Goal: Task Accomplishment & Management: Use online tool/utility

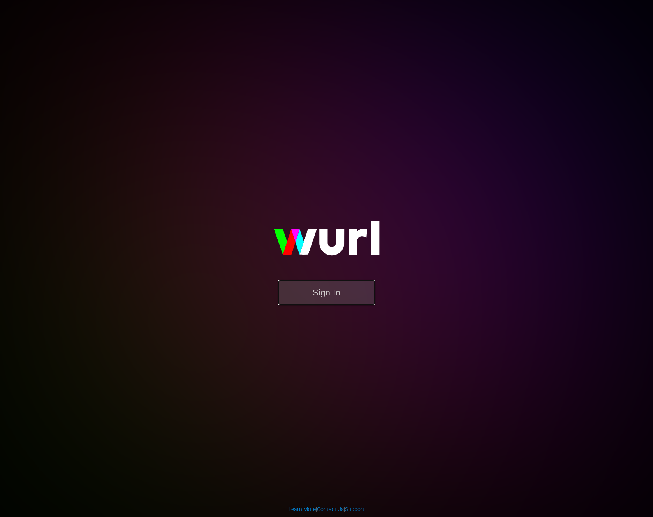
click at [305, 288] on button "Sign In" at bounding box center [326, 292] width 97 height 25
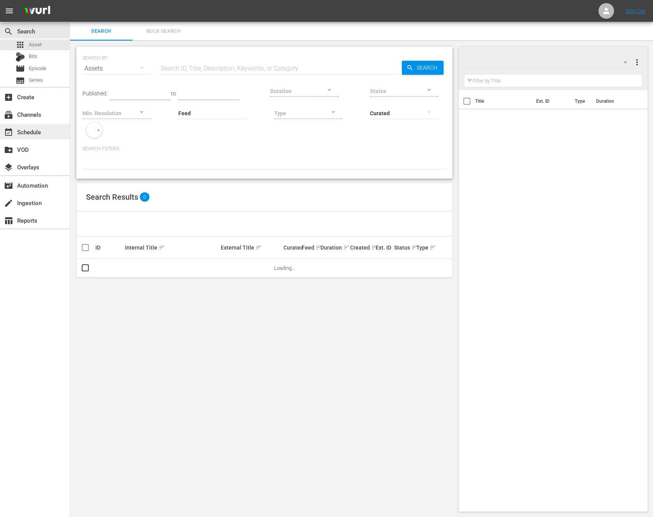
click at [65, 127] on div "event_available Schedule" at bounding box center [35, 132] width 70 height 16
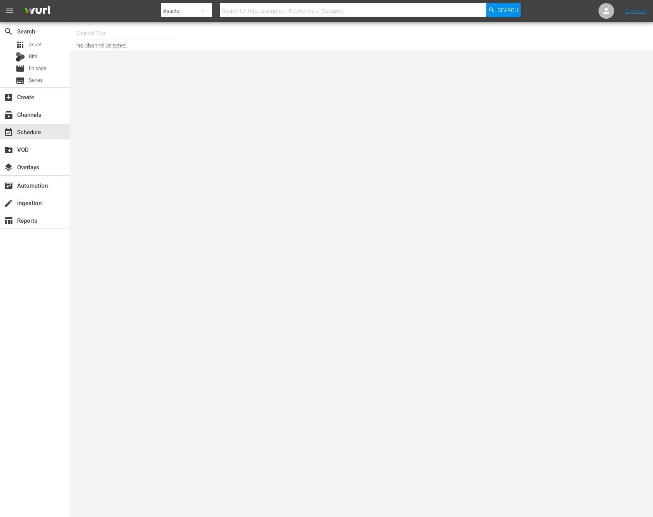
click at [118, 23] on div "Channel Title No Channel Selected." at bounding box center [361, 36] width 582 height 29
click at [108, 33] on input "text" at bounding box center [126, 33] width 100 height 19
click at [175, 92] on div "NEW KPOP (617 - newidco_newkid_1)" at bounding box center [183, 92] width 202 height 19
type input "NEW KPOP (617 - newidco_newkid_1)"
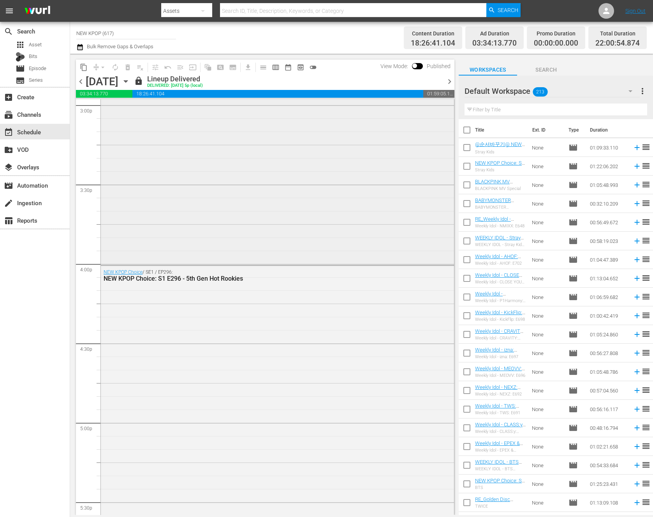
scroll to position [2380, 0]
click at [445, 84] on span "chevron_right" at bounding box center [449, 82] width 10 height 10
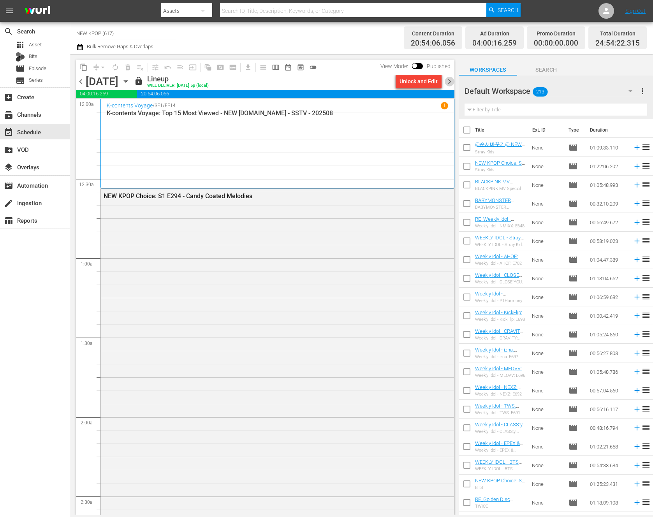
click at [451, 85] on span "chevron_right" at bounding box center [449, 82] width 10 height 10
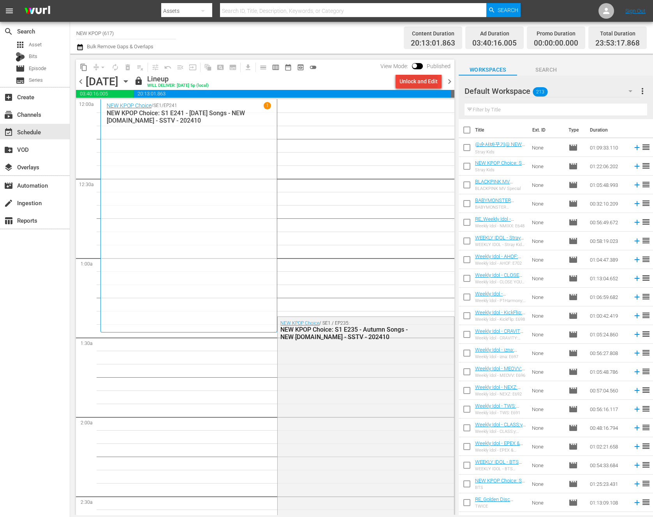
click at [416, 86] on div "Unlock and Edit" at bounding box center [418, 81] width 38 height 14
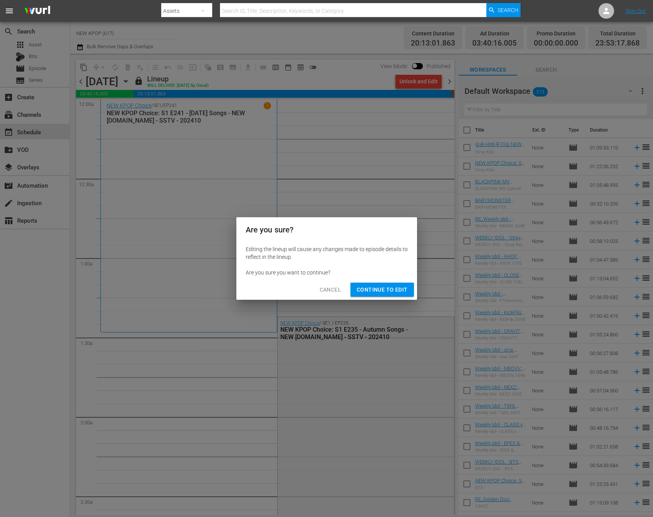
click at [384, 292] on span "Continue to Edit" at bounding box center [381, 290] width 51 height 10
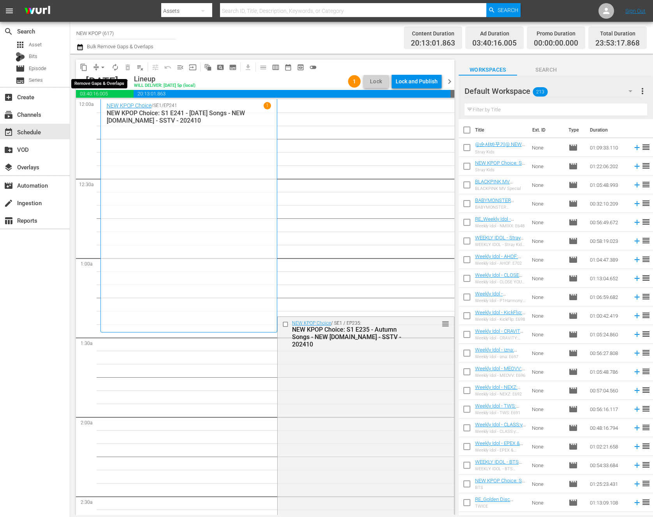
click at [98, 63] on button "arrow_drop_down" at bounding box center [102, 67] width 12 height 12
click at [93, 105] on li "Align to End of Previous Day" at bounding box center [103, 108] width 82 height 13
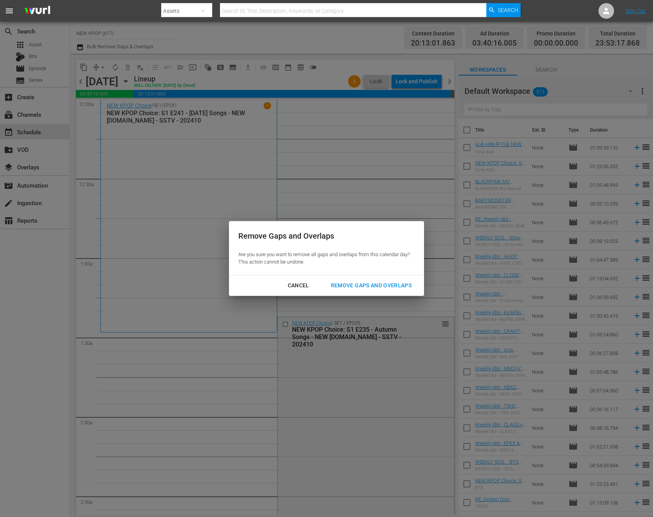
click at [395, 281] on div "Remove Gaps and Overlaps" at bounding box center [371, 286] width 93 height 10
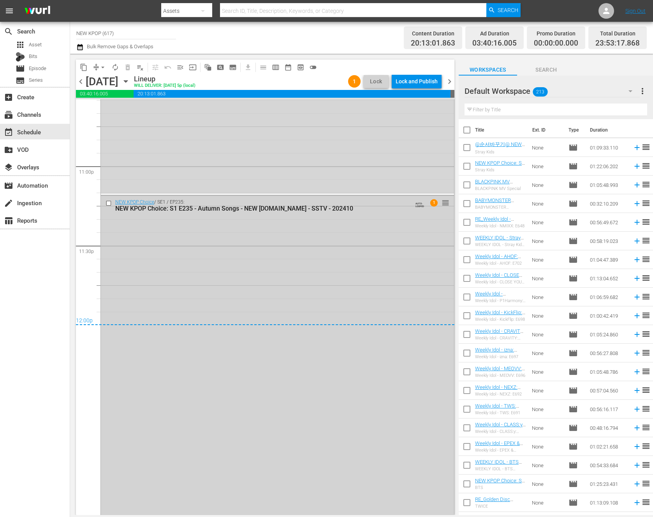
scroll to position [3610, 0]
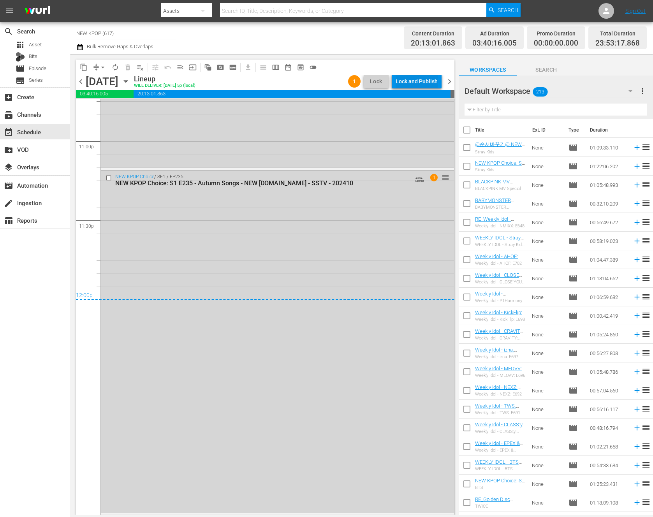
click at [433, 83] on div "Lock and Publish" at bounding box center [416, 81] width 42 height 14
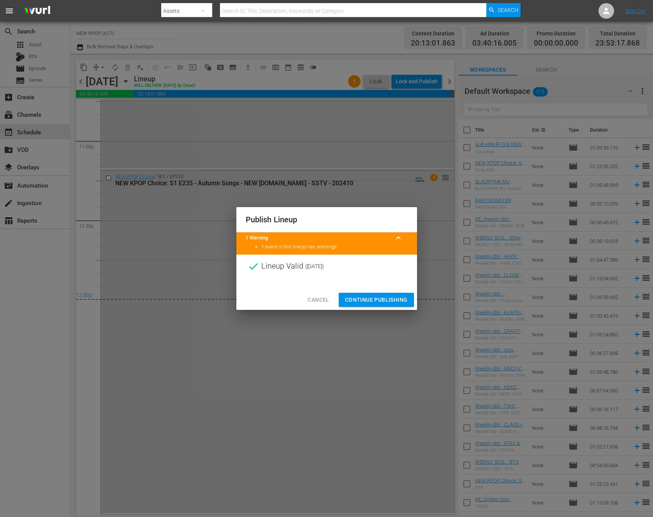
click at [362, 293] on button "Continue Publishing" at bounding box center [376, 300] width 75 height 14
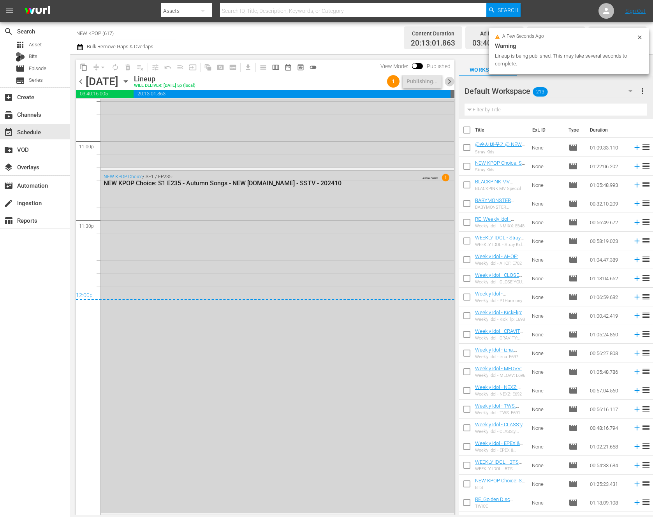
click at [449, 79] on span "chevron_right" at bounding box center [449, 82] width 10 height 10
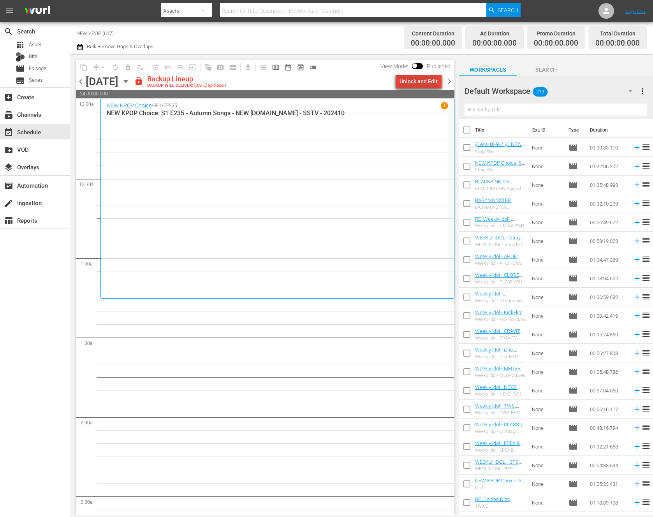
click at [418, 84] on div "Unlock and Edit" at bounding box center [418, 81] width 38 height 14
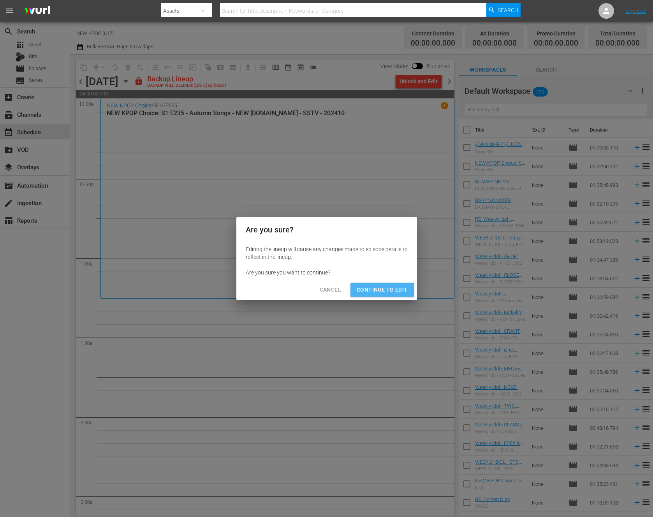
click at [378, 296] on button "Continue to Edit" at bounding box center [381, 289] width 63 height 14
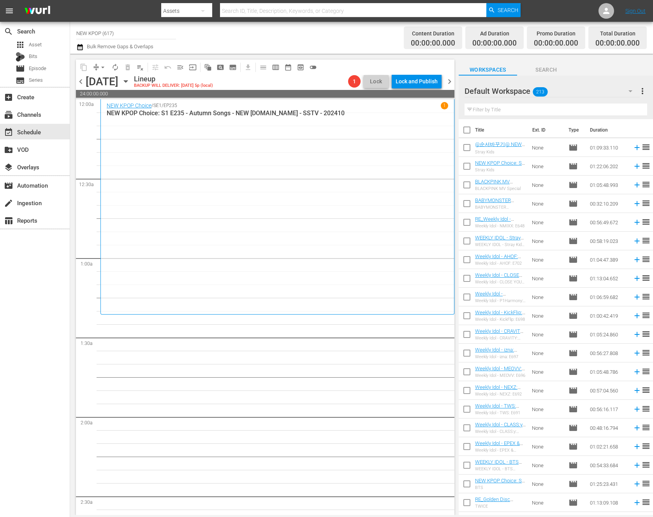
scroll to position [24, 0]
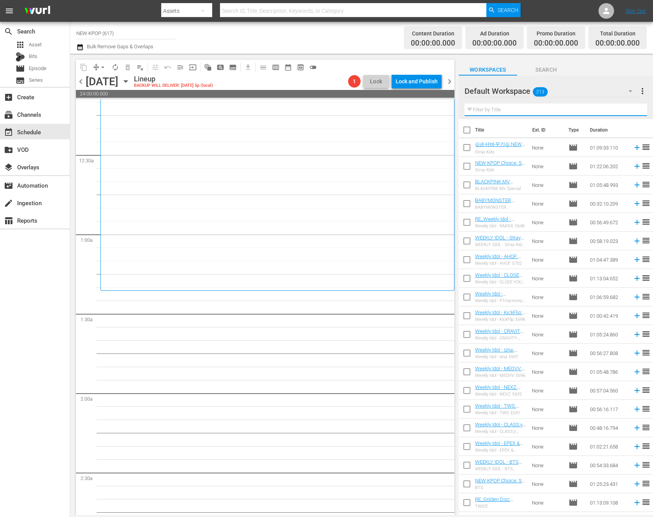
click at [501, 109] on input "text" at bounding box center [555, 110] width 182 height 12
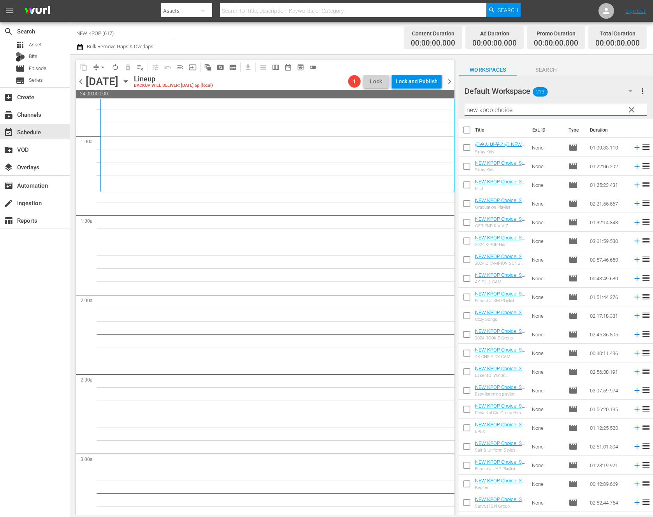
scroll to position [147, 0]
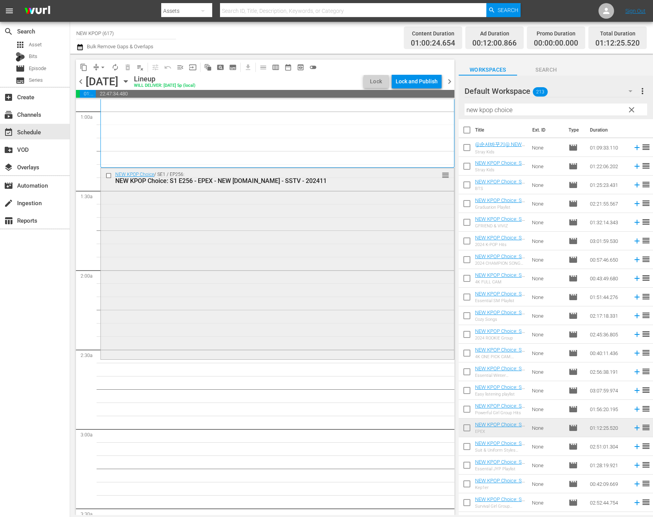
click at [143, 263] on div "NEW KPOP Choice / SE1 / EP256: NEW KPOP Choice: S1 E256 - EPEX - NEW K.ID - SST…" at bounding box center [277, 262] width 353 height 189
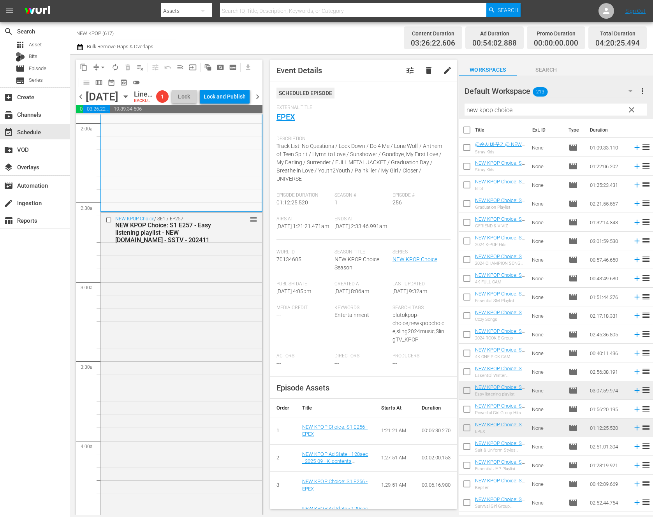
click at [211, 387] on div "NEW KPOP Choice / SE1 / EP257: NEW KPOP Choice: S1 E257 - Easy listening playli…" at bounding box center [181, 459] width 161 height 495
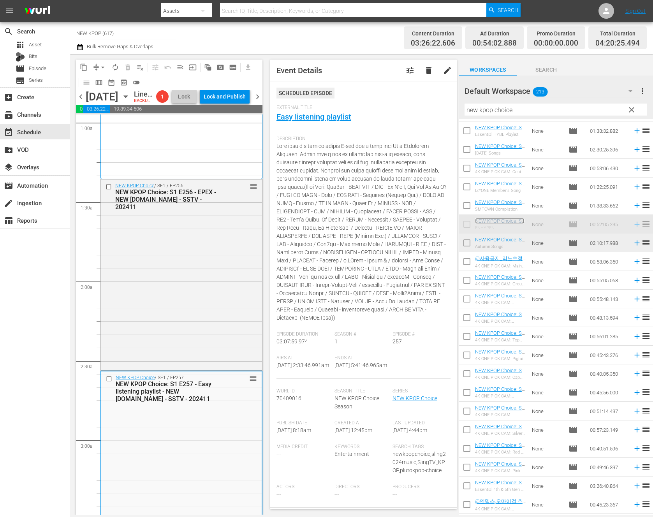
scroll to position [0, 0]
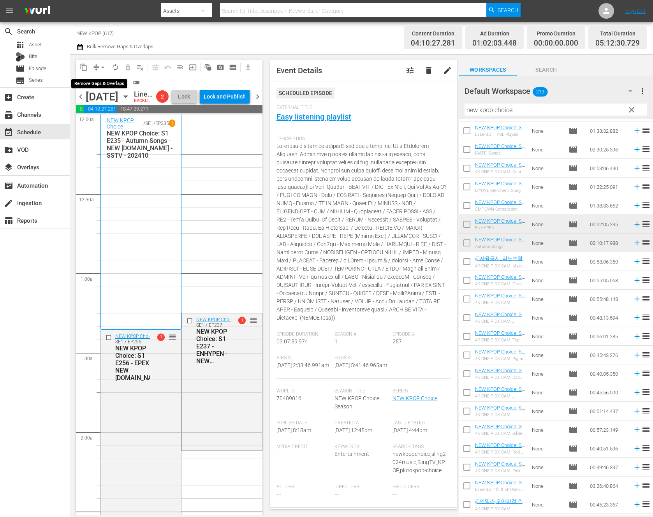
click at [105, 63] on button "arrow_drop_down" at bounding box center [102, 67] width 12 height 12
click at [113, 109] on li "Align to End of Previous Day" at bounding box center [103, 108] width 82 height 13
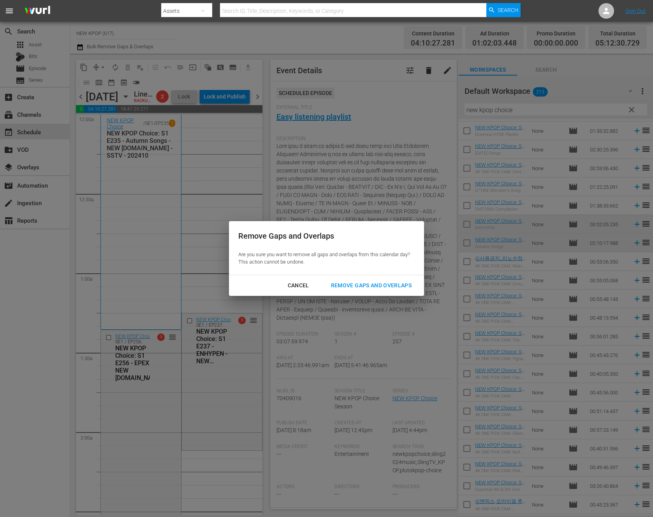
click at [404, 285] on div "Remove Gaps and Overlaps" at bounding box center [371, 286] width 93 height 10
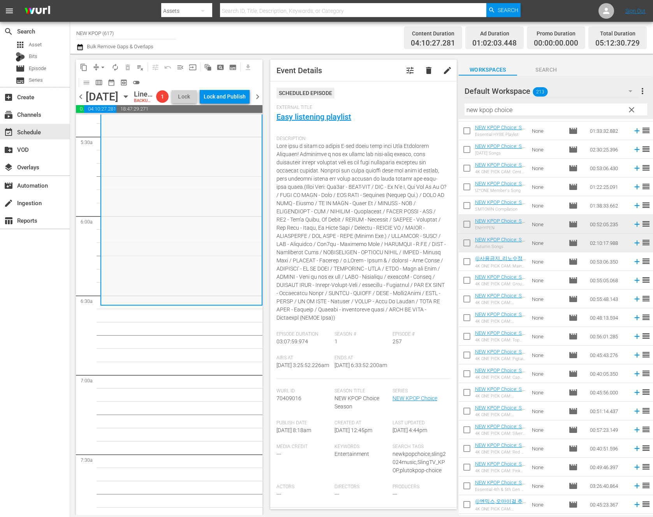
scroll to position [909, 0]
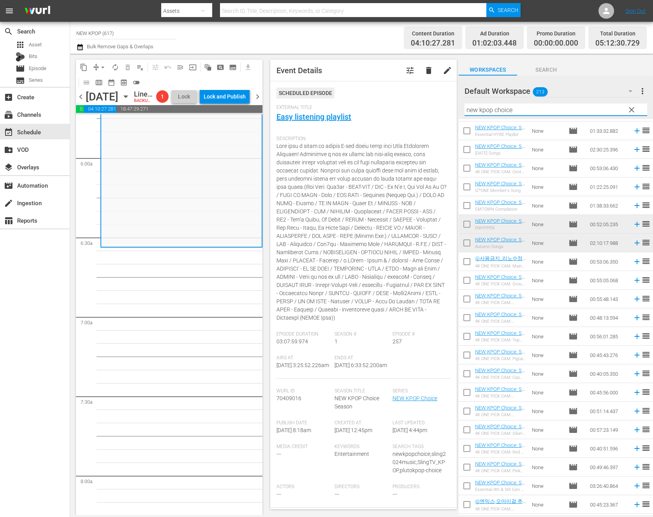
click at [518, 115] on div "Filter by Title new kpop choice" at bounding box center [555, 109] width 182 height 19
drag, startPoint x: 518, startPoint y: 115, endPoint x: 455, endPoint y: 90, distance: 67.4
click at [455, 90] on div "content_copy compress arrow_drop_down autorenew_outlined delete_forever_outline…" at bounding box center [361, 284] width 582 height 461
drag, startPoint x: 537, startPoint y: 112, endPoint x: 396, endPoint y: 112, distance: 140.9
click at [396, 112] on div "content_copy compress arrow_drop_down autorenew_outlined delete_forever_outline…" at bounding box center [361, 284] width 582 height 461
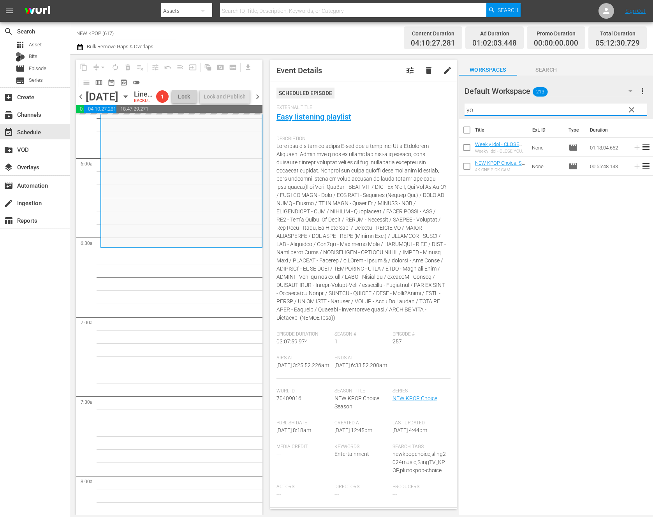
scroll to position [0, 0]
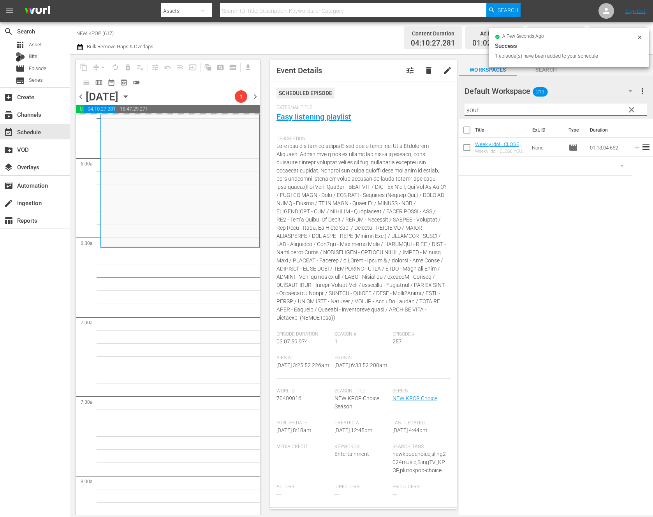
click at [541, 114] on input "your" at bounding box center [555, 110] width 182 height 12
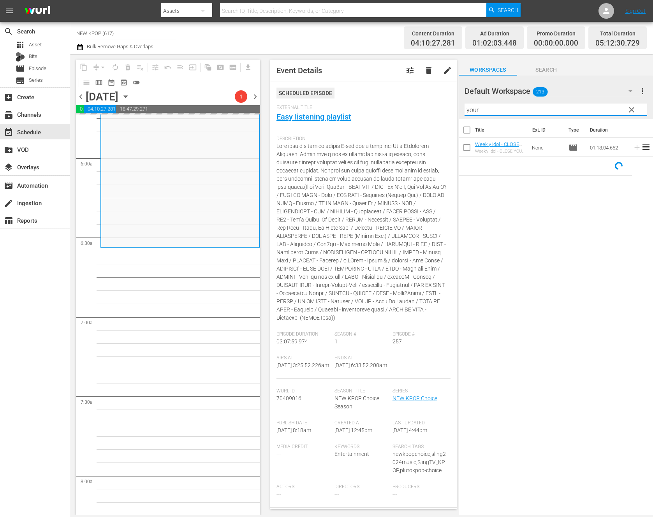
click at [541, 114] on input "your" at bounding box center [555, 110] width 182 height 12
type input "your"
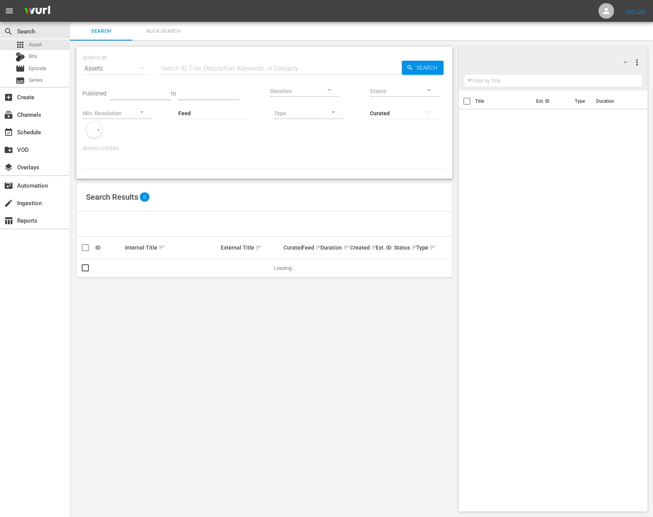
click at [97, 62] on div "Assets" at bounding box center [116, 69] width 68 height 22
click at [106, 116] on div "Episodes" at bounding box center [107, 120] width 31 height 12
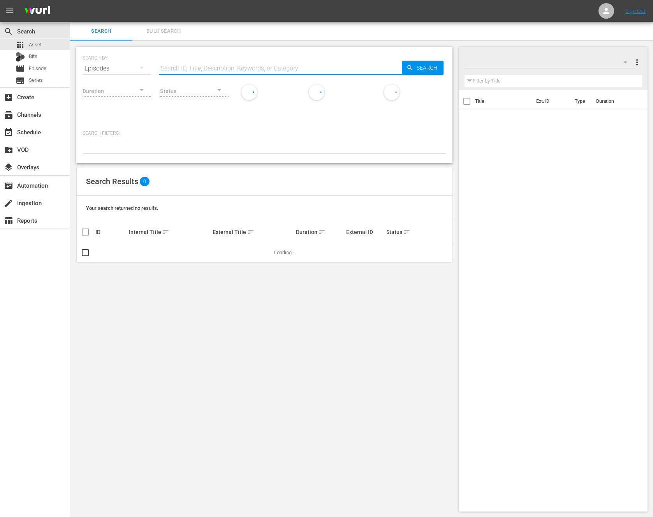
click at [183, 65] on input "text" at bounding box center [280, 68] width 243 height 19
paste input "your"
type input "your"
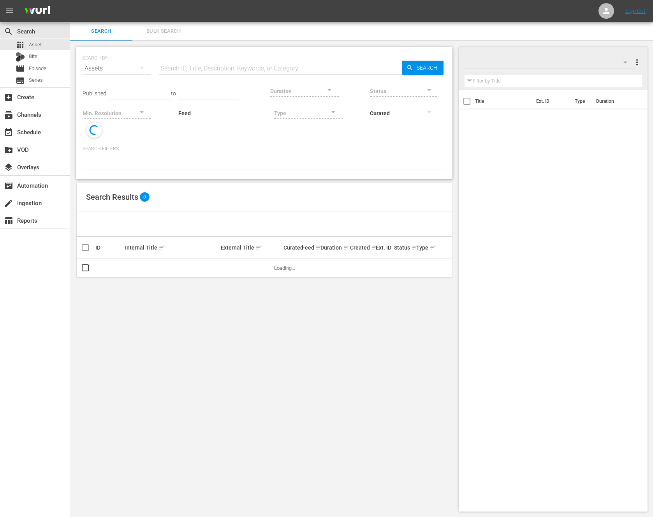
click at [418, 68] on span "Search" at bounding box center [428, 68] width 30 height 14
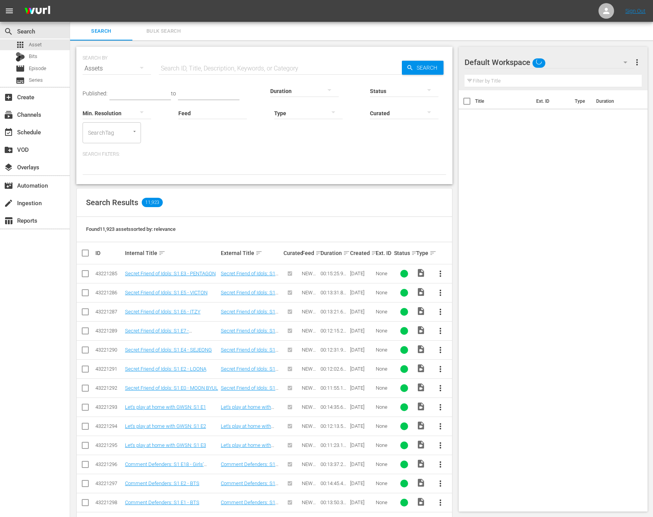
click at [189, 67] on input "text" at bounding box center [280, 68] width 243 height 19
click at [140, 70] on icon "button" at bounding box center [141, 67] width 9 height 9
click at [116, 120] on div "Episodes" at bounding box center [107, 120] width 31 height 12
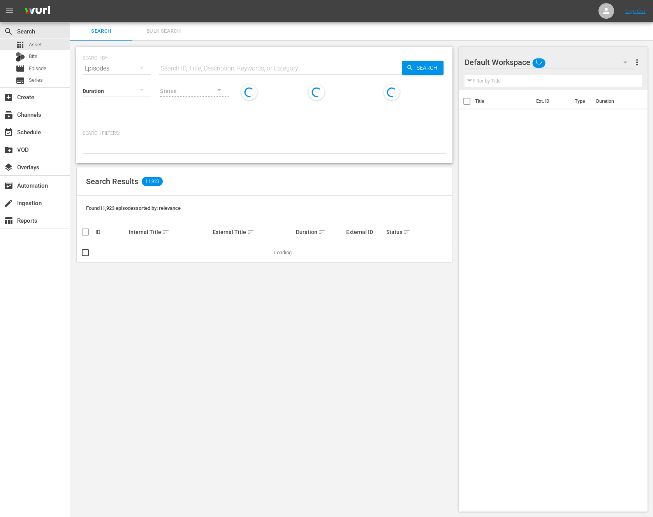
click at [191, 70] on input "text" at bounding box center [280, 68] width 243 height 19
paste input "your"
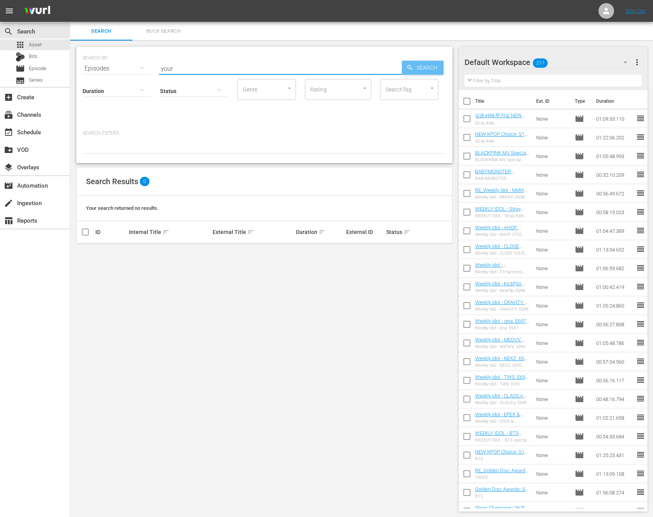
type input "your"
click at [416, 61] on span "Search" at bounding box center [428, 68] width 30 height 14
click at [305, 64] on input "your" at bounding box center [280, 68] width 243 height 19
click at [174, 67] on input "your" at bounding box center [280, 68] width 243 height 19
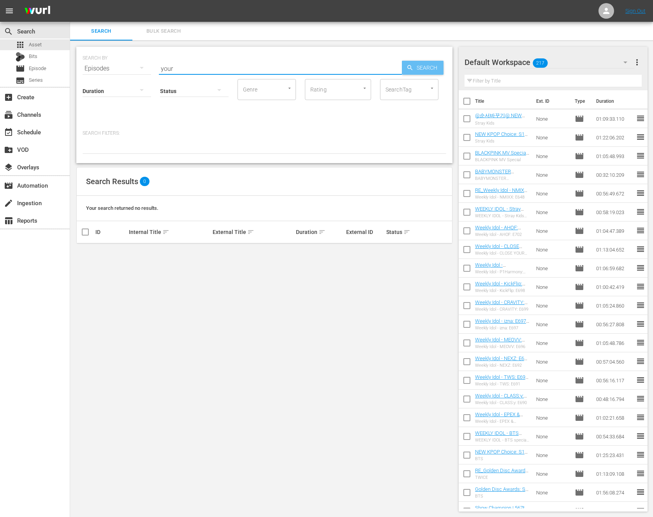
click at [417, 73] on span "Search" at bounding box center [428, 68] width 30 height 14
click at [421, 68] on span "Search" at bounding box center [428, 68] width 30 height 14
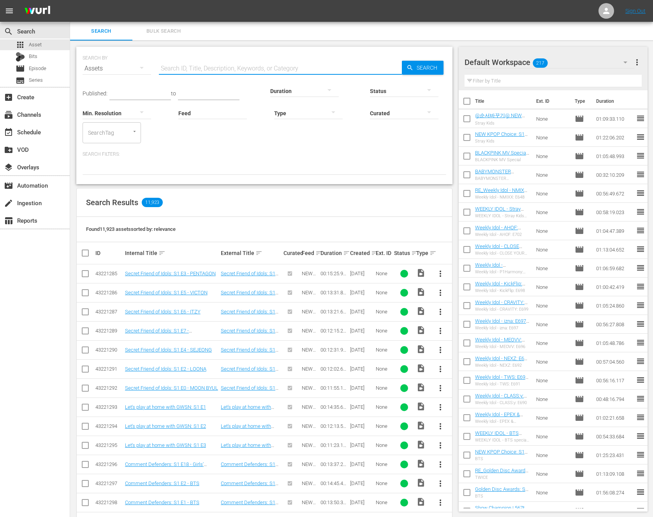
click at [177, 73] on input "text" at bounding box center [280, 68] width 243 height 19
type input "ㅣ"
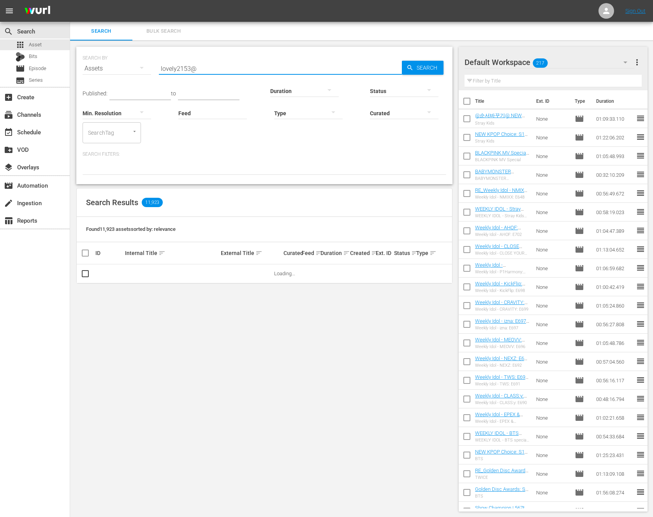
type input "lovely2153@"
click at [36, 128] on div "event_available Schedule" at bounding box center [22, 130] width 44 height 7
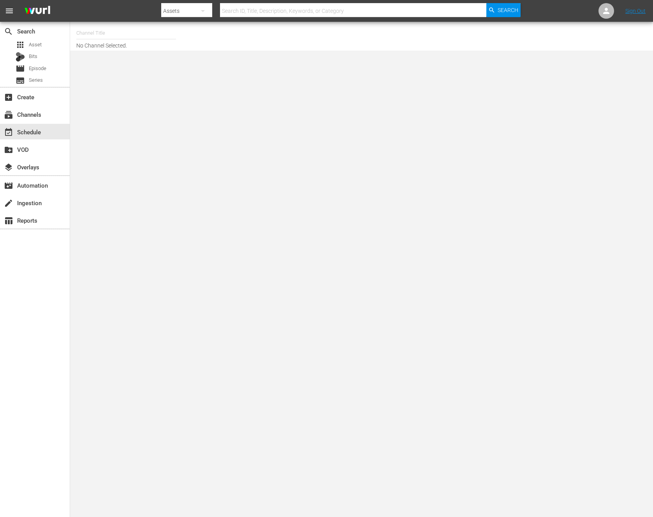
click at [94, 33] on input "text" at bounding box center [126, 33] width 100 height 19
type input "ㅜ"
click at [118, 66] on body "menu Search By Assets Search ID, Title, Description, Keywords, or Category Sear…" at bounding box center [326, 258] width 653 height 517
click at [122, 35] on input "new kpo" at bounding box center [126, 33] width 100 height 19
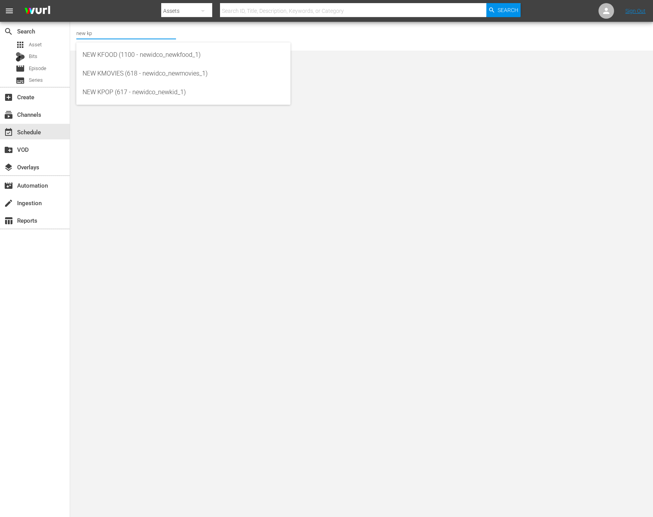
click at [133, 89] on div "NEW KPOP (617 - newidco_newkid_1)" at bounding box center [183, 92] width 202 height 19
type input "NEW KPOP (617 - newidco_newkid_1)"
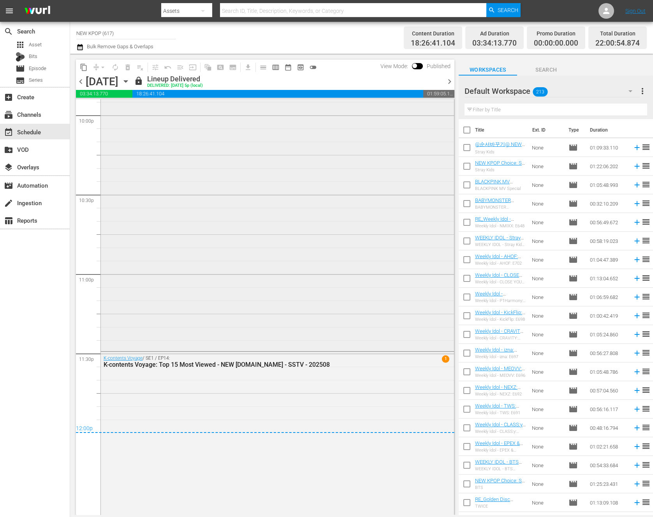
scroll to position [3484, 0]
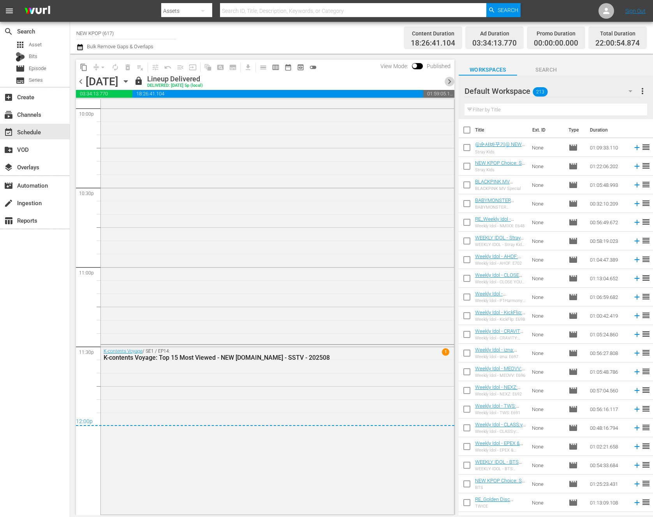
click at [450, 77] on span "chevron_right" at bounding box center [449, 82] width 10 height 10
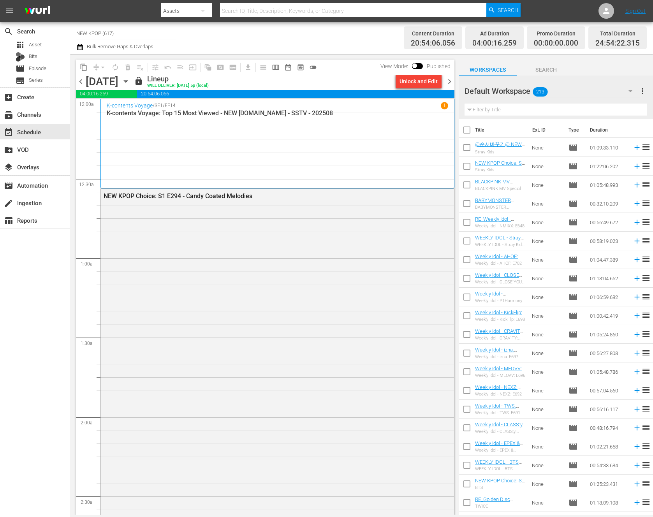
click at [447, 79] on span "chevron_right" at bounding box center [449, 82] width 10 height 10
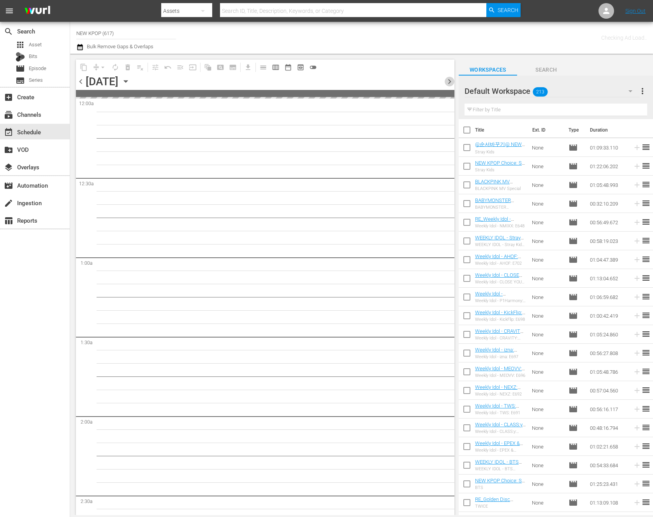
click at [447, 79] on span "chevron_right" at bounding box center [449, 82] width 10 height 10
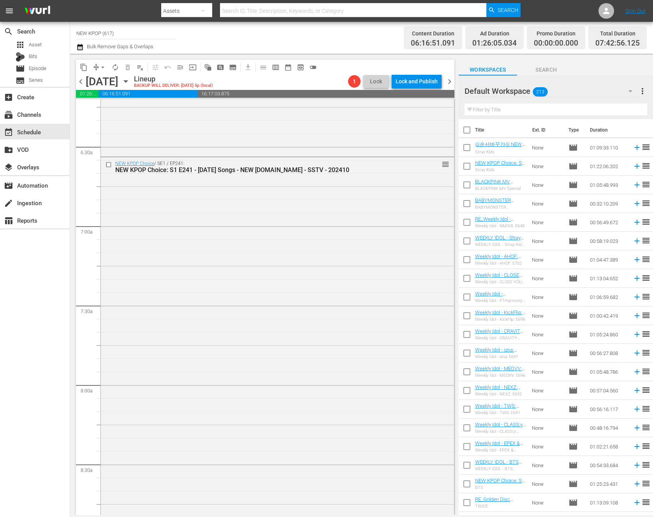
scroll to position [947, 0]
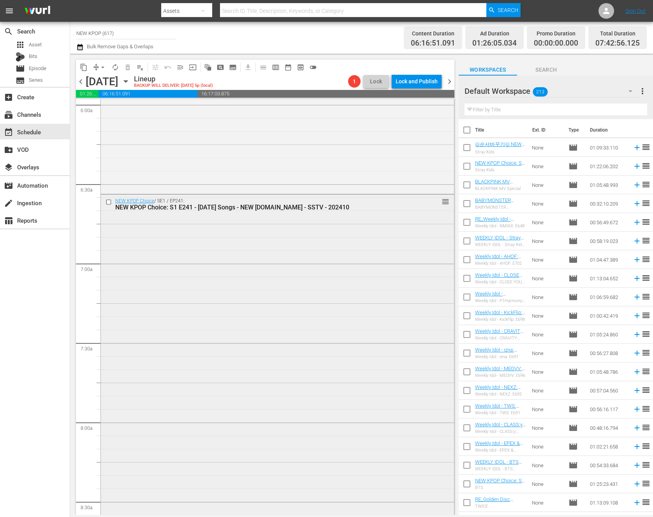
click at [220, 349] on div "NEW KPOP Choice / SE1 / EP241: NEW KPOP Choice: S1 E241 - Halloween Songs - NEW…" at bounding box center [277, 393] width 353 height 396
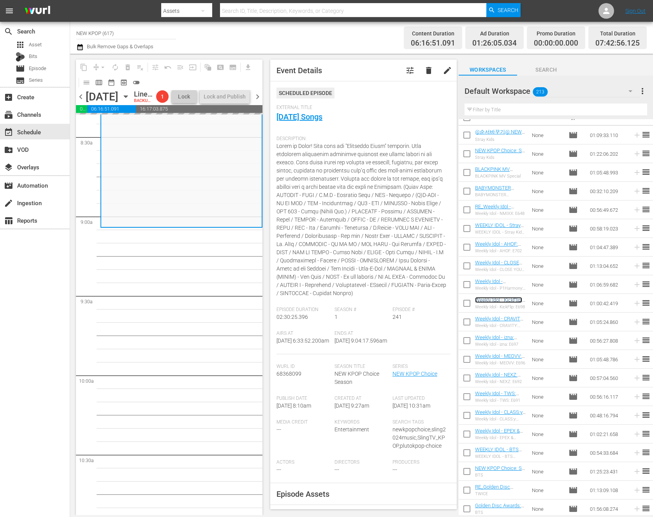
scroll to position [27, 0]
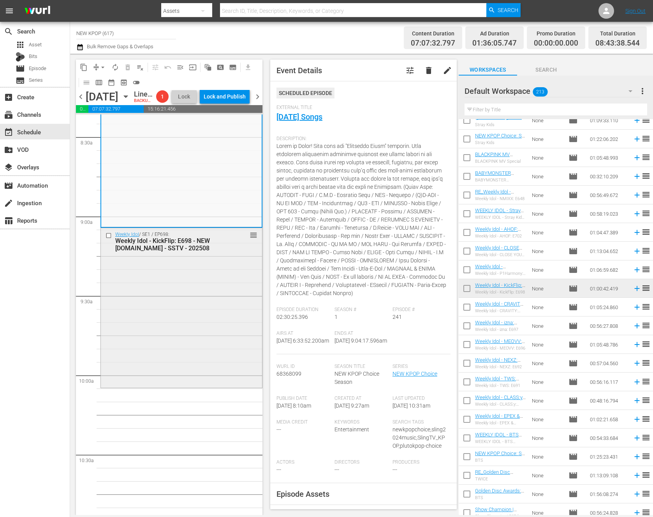
click at [181, 338] on div "Weekly Idol / SE1 / EP698: Weekly Idol - KickFlip: E698 - NEW K.ID - SSTV - 202…" at bounding box center [181, 307] width 161 height 158
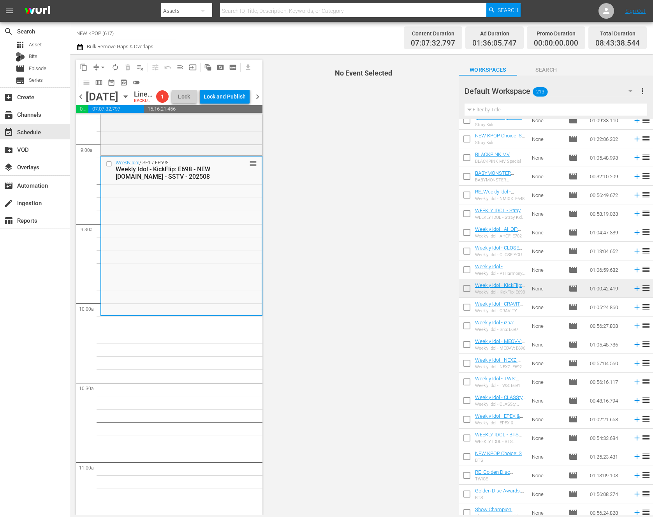
scroll to position [1451, 0]
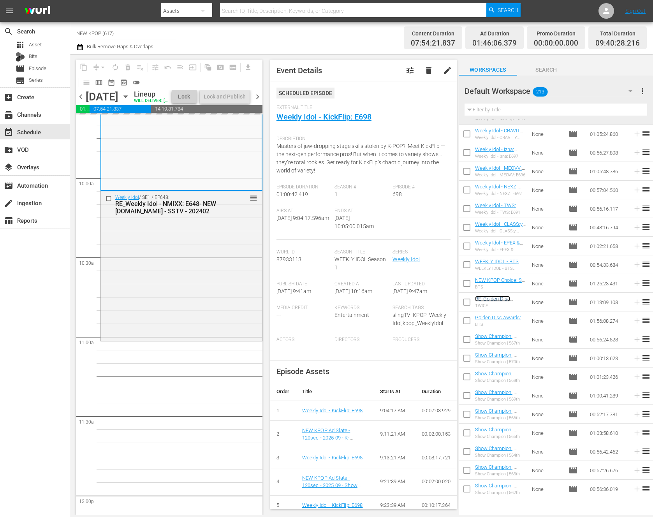
scroll to position [201, 0]
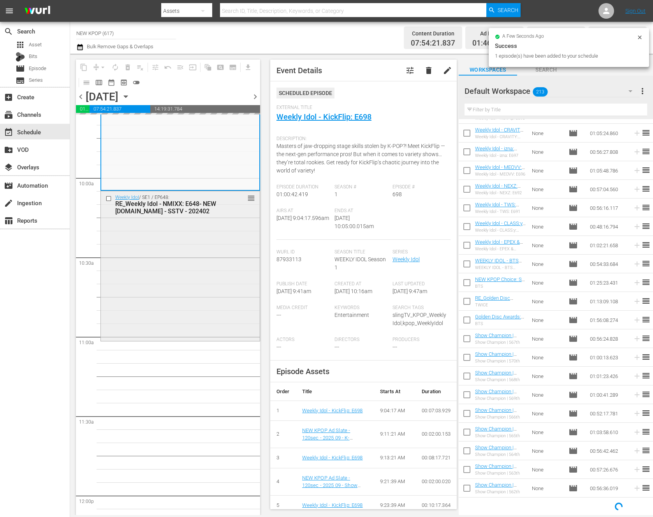
click at [125, 317] on div "Weekly Idol / SE1 / EP648: RE_Weekly Idol - NMIXX: E648- NEW K.ID - SSTV - 2024…" at bounding box center [180, 265] width 159 height 148
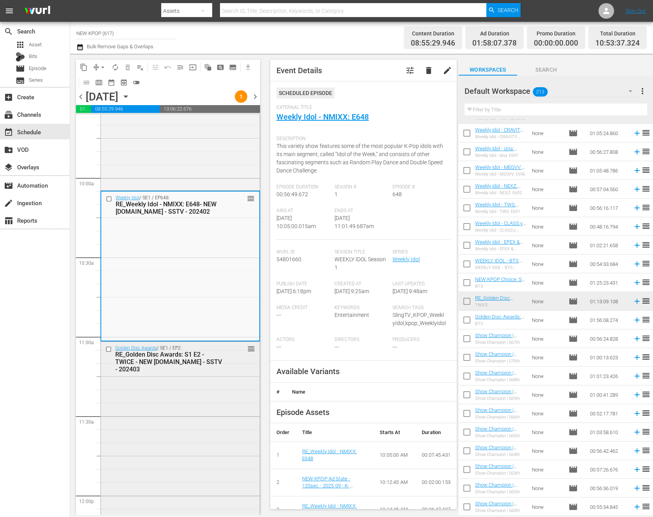
click at [209, 454] on div "Golden Disc Awards / SE1 / EP2: RE_Golden Disc Awards: S1 E2 - TWICE - NEW K.ID…" at bounding box center [180, 437] width 159 height 191
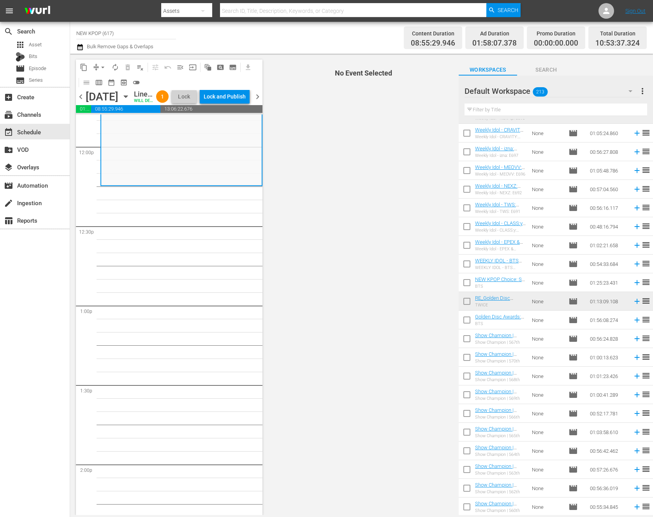
scroll to position [1714, 0]
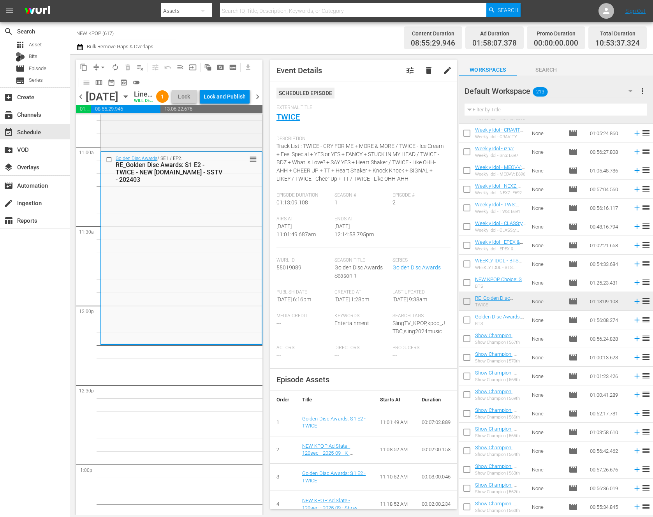
click at [486, 103] on div "Filter by Title" at bounding box center [555, 109] width 182 height 19
click at [485, 108] on input "text" at bounding box center [555, 110] width 182 height 12
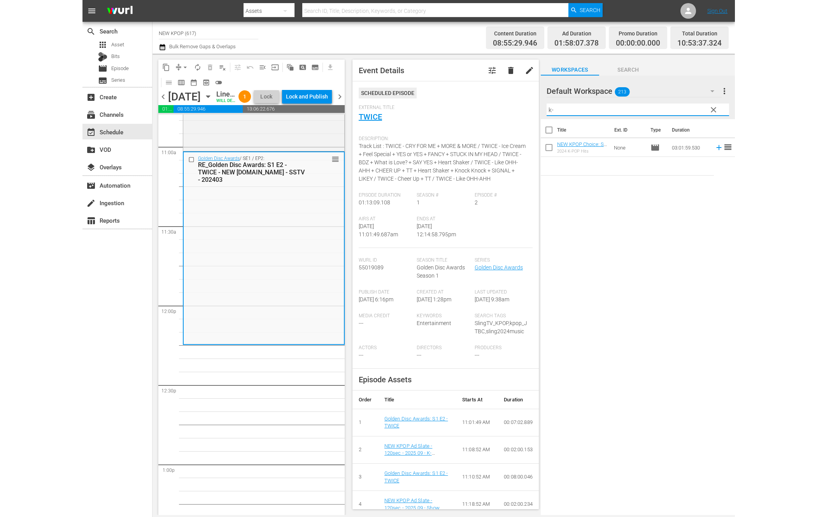
scroll to position [0, 0]
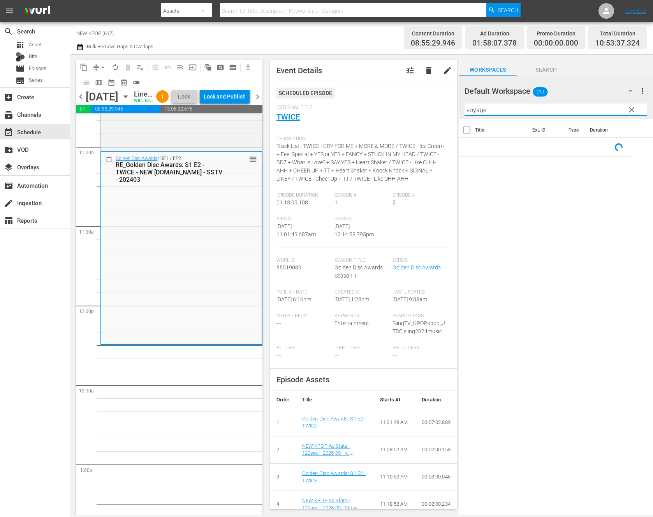
click at [506, 113] on input "voyage" at bounding box center [555, 110] width 182 height 12
type input "voyage"
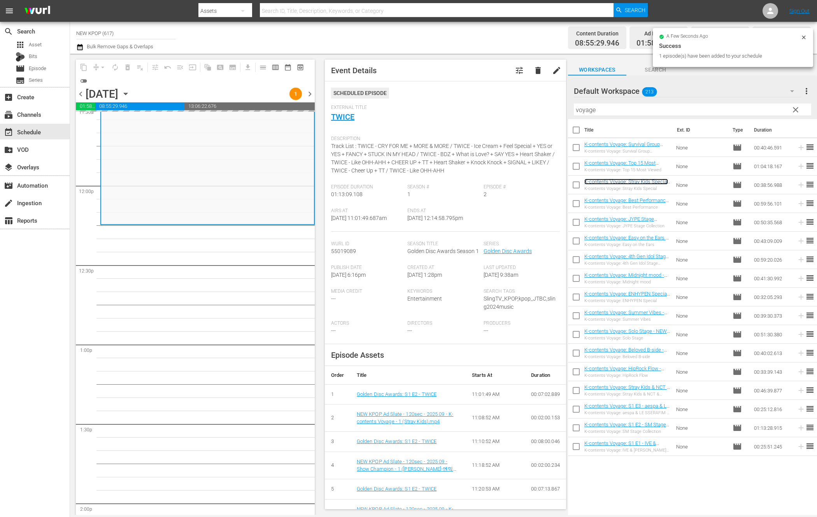
scroll to position [1852, 0]
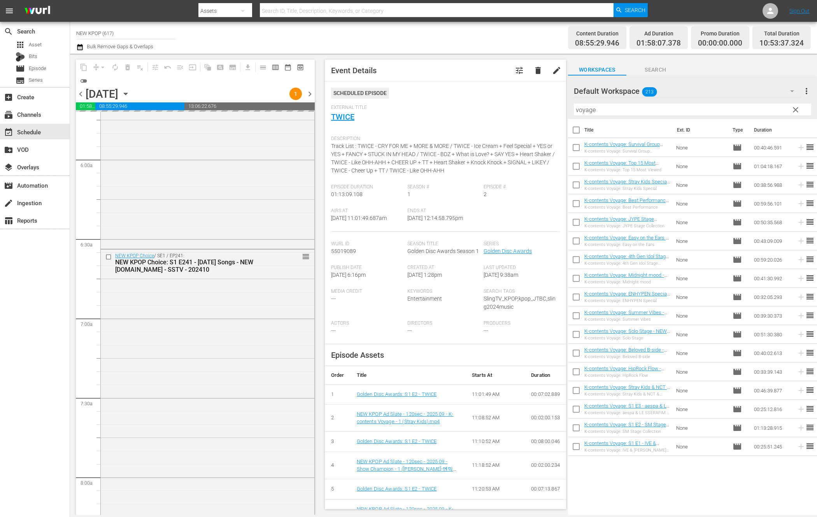
click at [243, 355] on div "NEW KPOP Choice / SE1 / EP241: NEW KPOP Choice: S1 E241 - Halloween Songs - NEW…" at bounding box center [208, 447] width 214 height 396
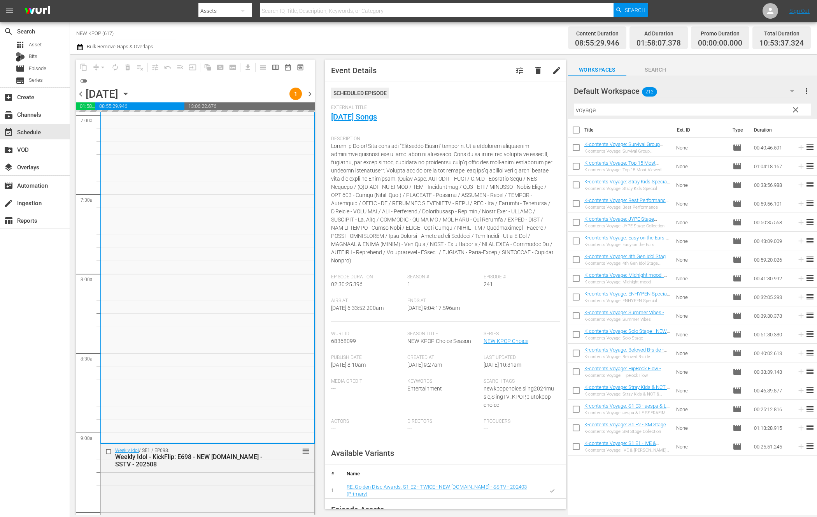
scroll to position [1290, 0]
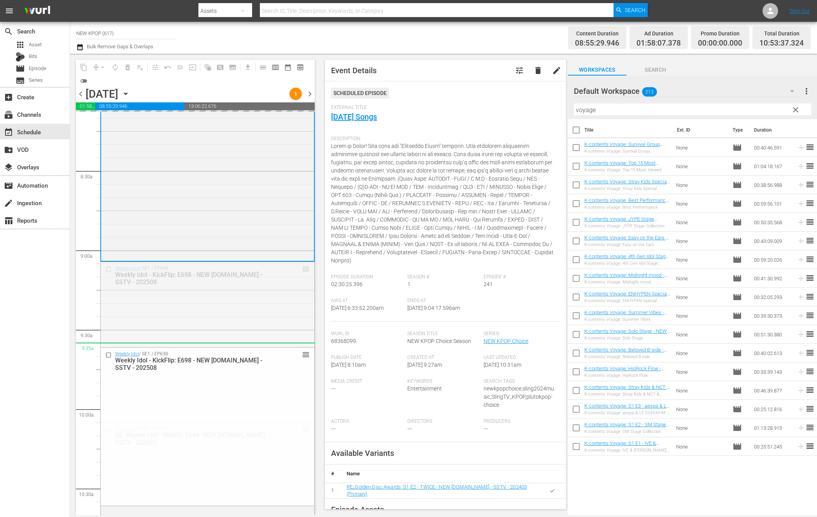
drag, startPoint x: 307, startPoint y: 270, endPoint x: 286, endPoint y: 349, distance: 81.6
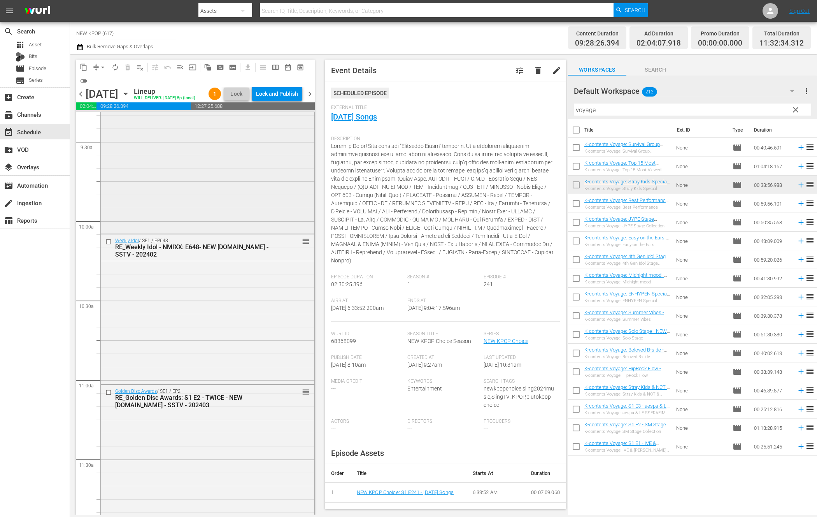
scroll to position [1323, 0]
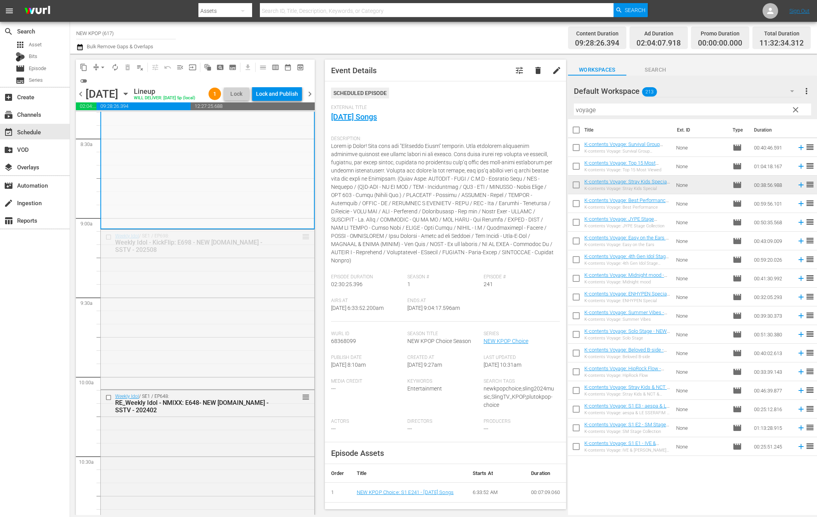
drag, startPoint x: 307, startPoint y: 246, endPoint x: 272, endPoint y: 362, distance: 120.5
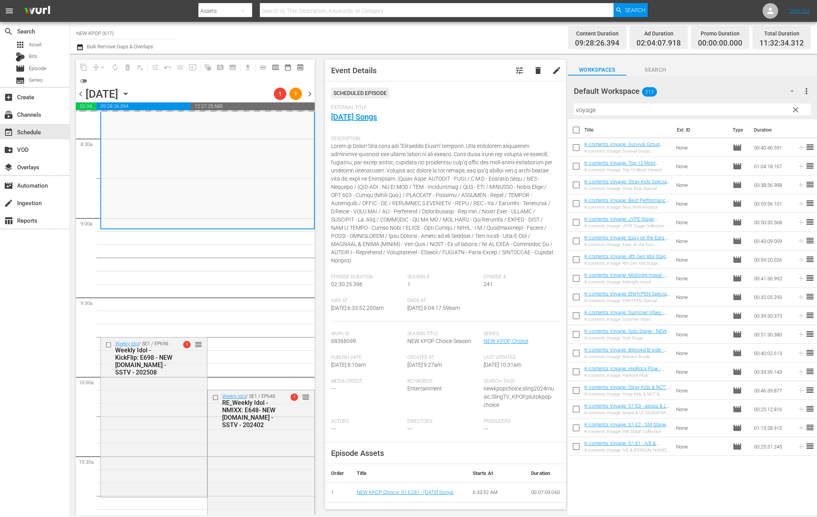
drag, startPoint x: 617, startPoint y: 276, endPoint x: 204, endPoint y: 1, distance: 496.1
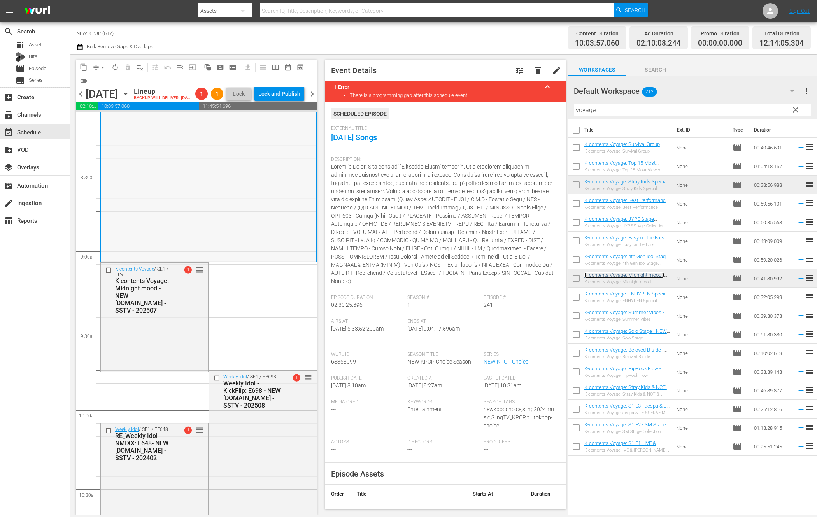
scroll to position [1273, 0]
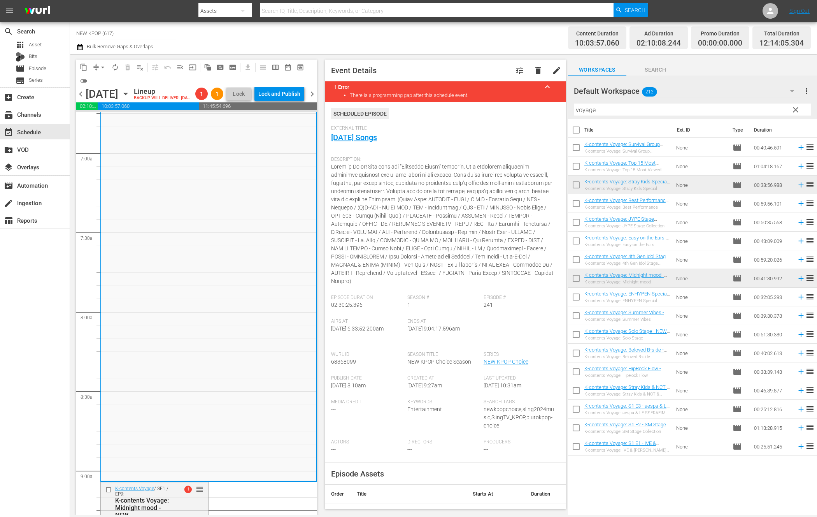
scroll to position [888, 0]
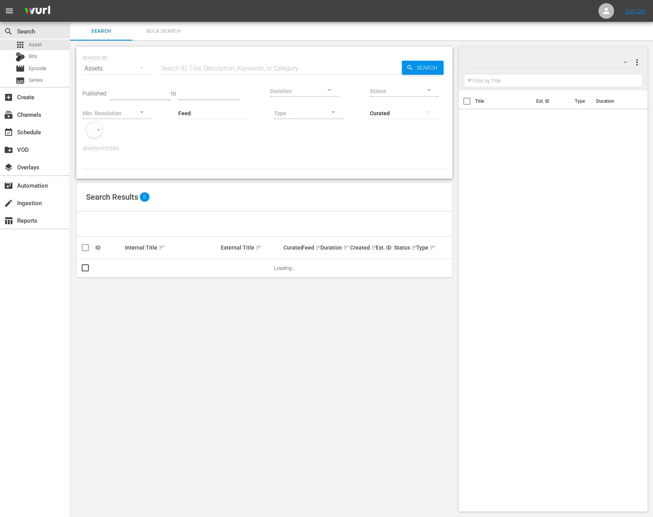
click at [137, 62] on button "button" at bounding box center [141, 67] width 19 height 19
click at [103, 123] on div "Episodes" at bounding box center [107, 120] width 31 height 12
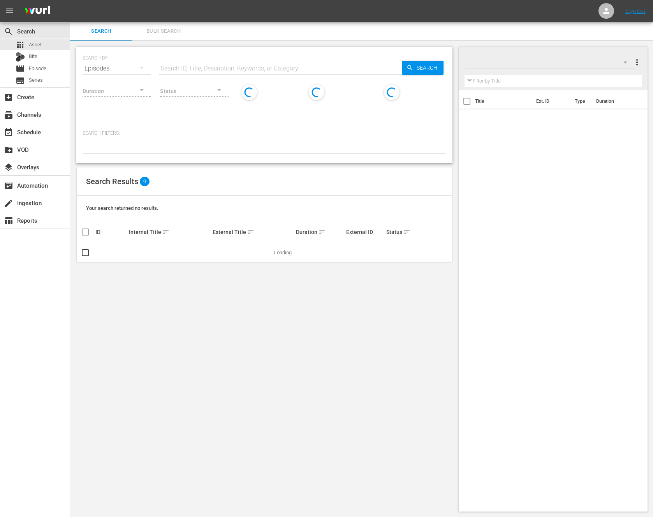
click at [235, 71] on input "text" at bounding box center [280, 68] width 243 height 19
paste input "voyage"
type input "voyage"
click at [415, 69] on span "Search" at bounding box center [428, 68] width 30 height 14
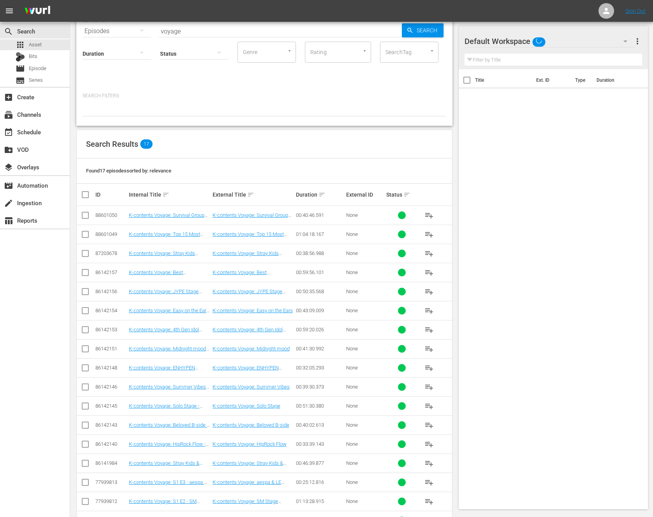
scroll to position [65, 0]
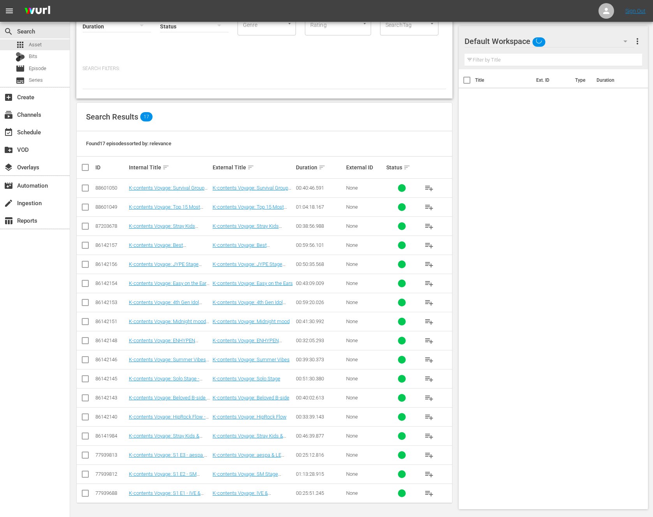
click at [88, 165] on input "checkbox" at bounding box center [89, 167] width 16 height 9
checkbox input "true"
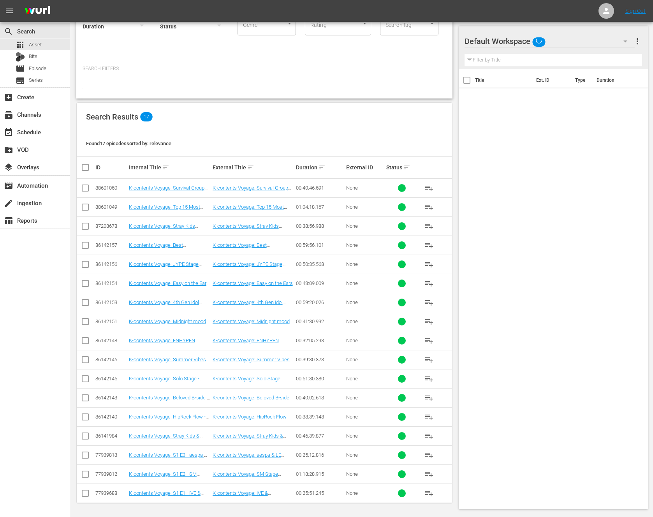
checkbox input "true"
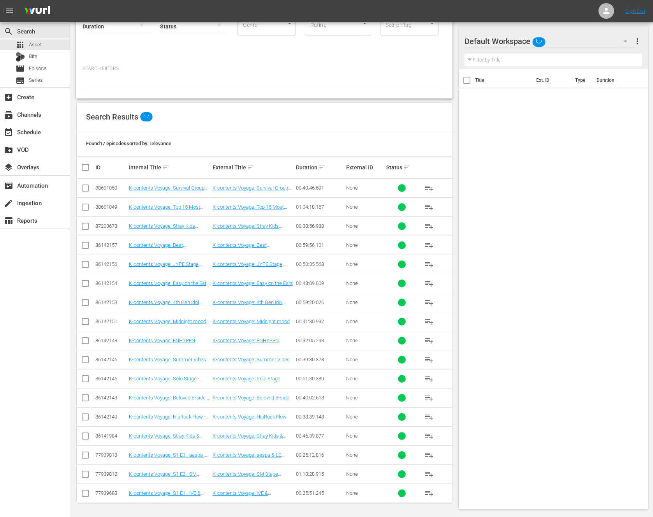
checkbox input "true"
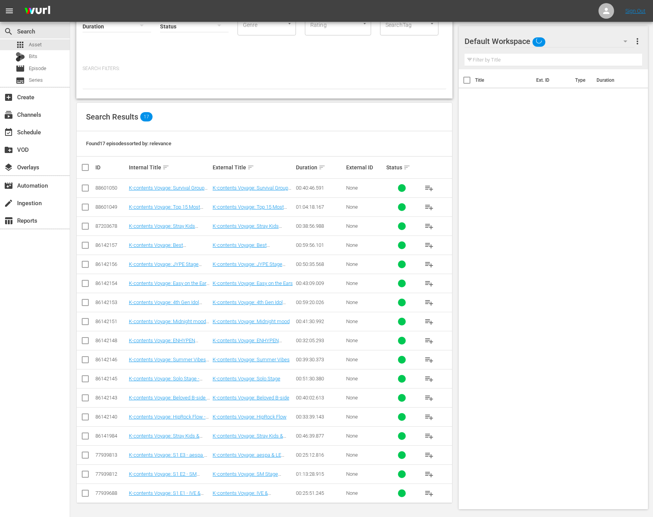
checkbox input "true"
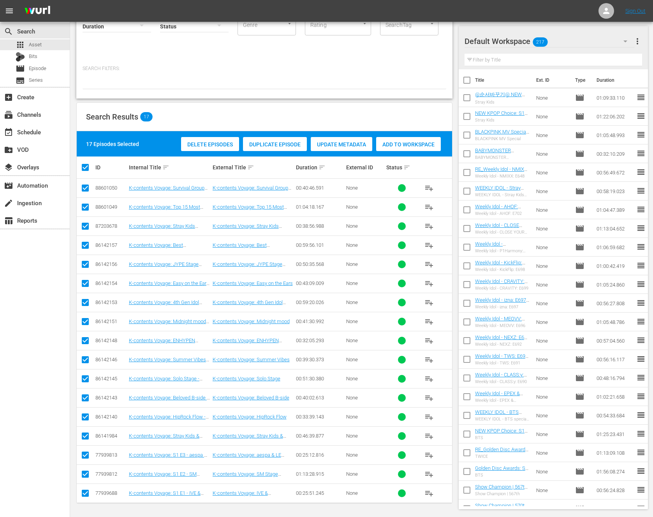
click at [414, 143] on span "Add to Workspace" at bounding box center [408, 144] width 65 height 6
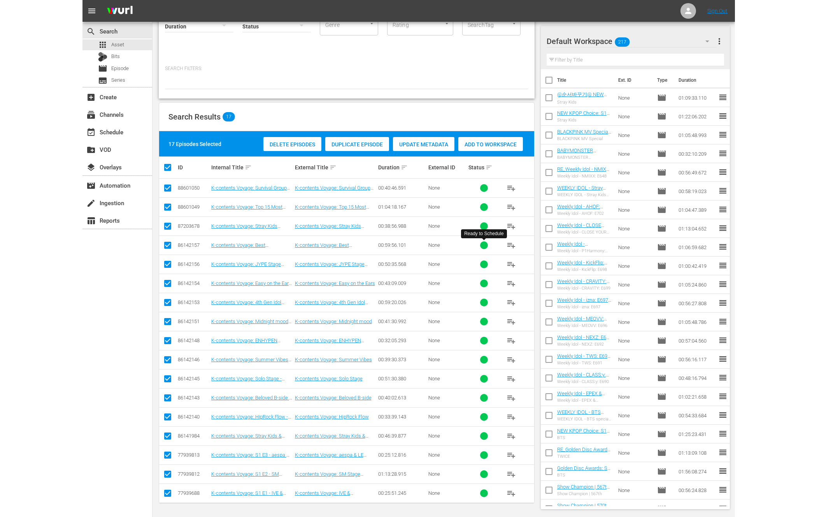
scroll to position [0, 0]
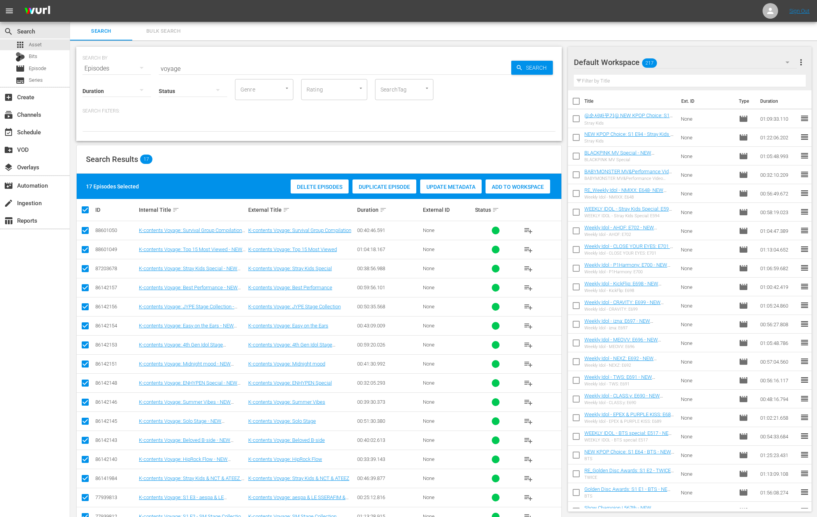
click at [196, 65] on input "voyage" at bounding box center [335, 68] width 353 height 19
type input "your idol"
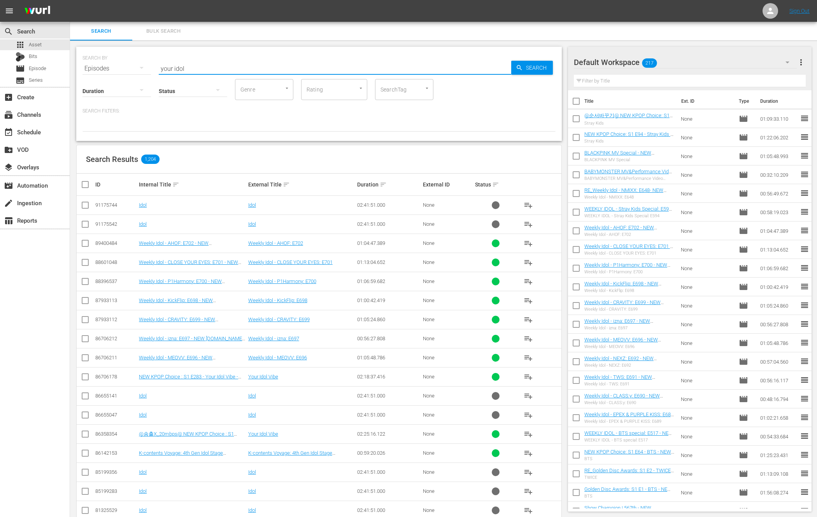
click at [86, 378] on input "checkbox" at bounding box center [85, 378] width 9 height 9
checkbox input "true"
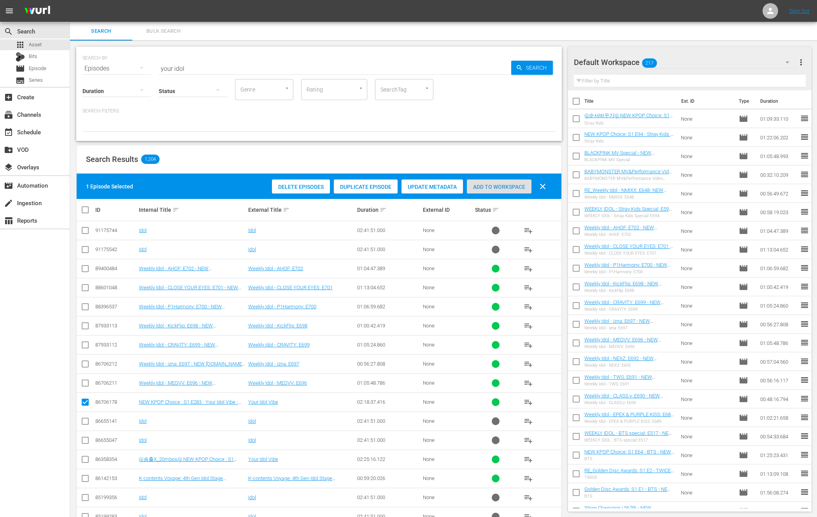
click at [499, 189] on span "Add to Workspace" at bounding box center [499, 187] width 65 height 6
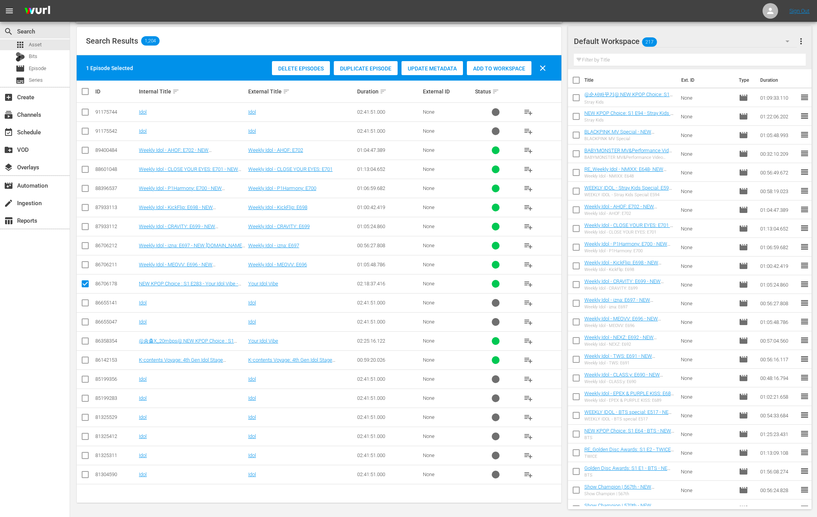
scroll to position [117, 0]
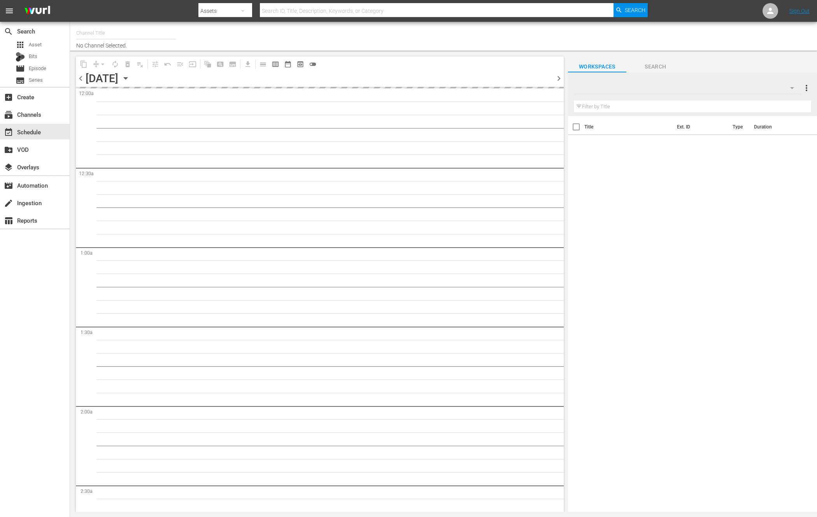
type input "NEW KPOP (617)"
click at [713, 115] on div "Filter by Title" at bounding box center [692, 106] width 237 height 19
click at [705, 108] on input "text" at bounding box center [692, 106] width 237 height 12
type input "ㅕ"
type input "your idol"
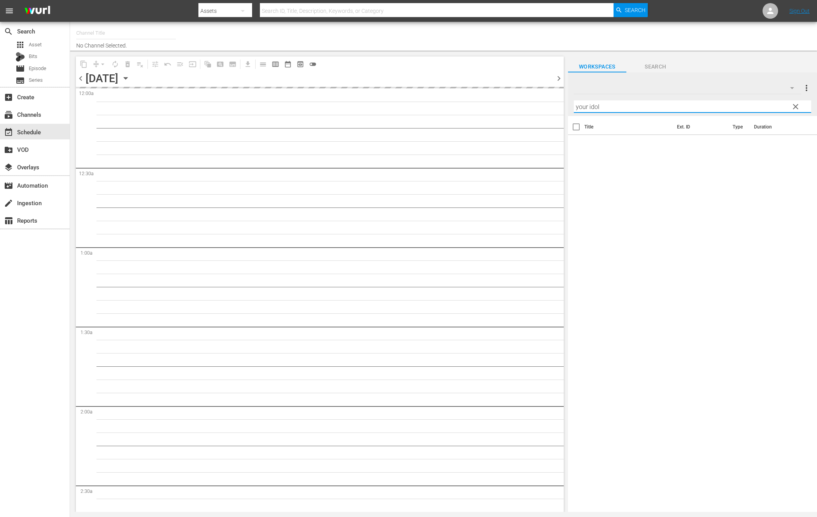
type input "NEW KPOP (617)"
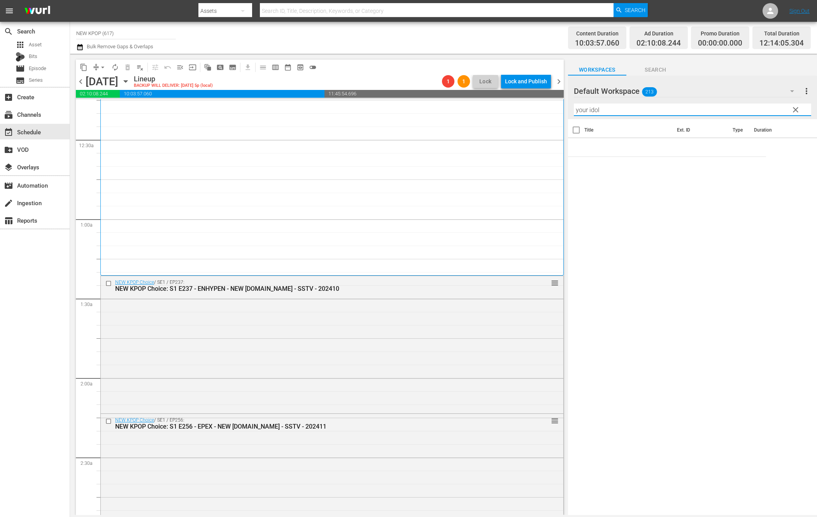
scroll to position [136, 0]
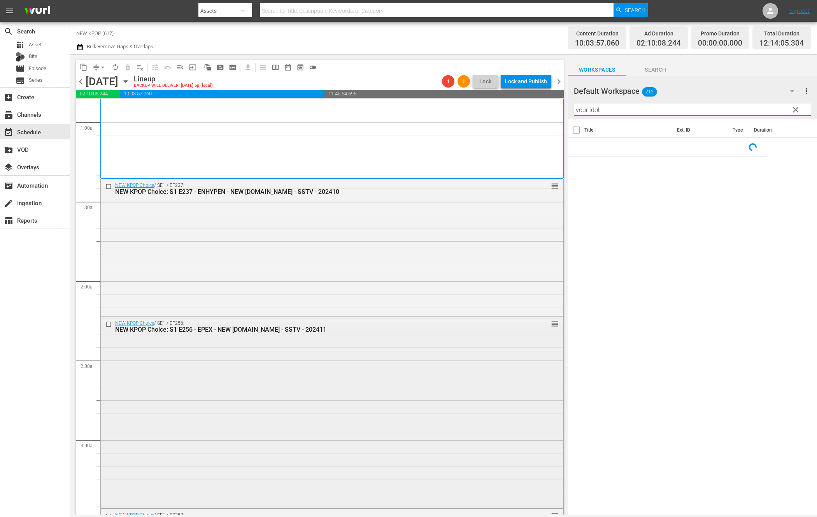
click at [331, 416] on div "NEW KPOP Choice / SE1 / EP256: NEW KPOP Choice: S1 E256 - EPEX - NEW [DOMAIN_NA…" at bounding box center [332, 411] width 463 height 189
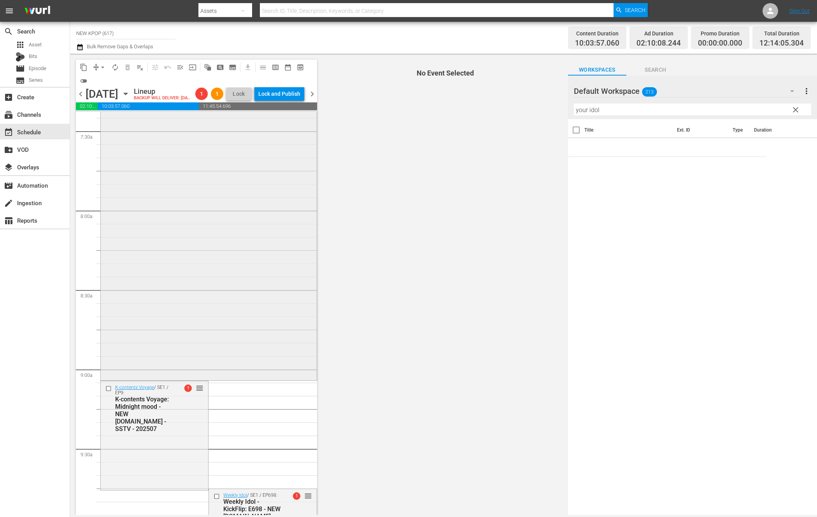
scroll to position [1272, 0]
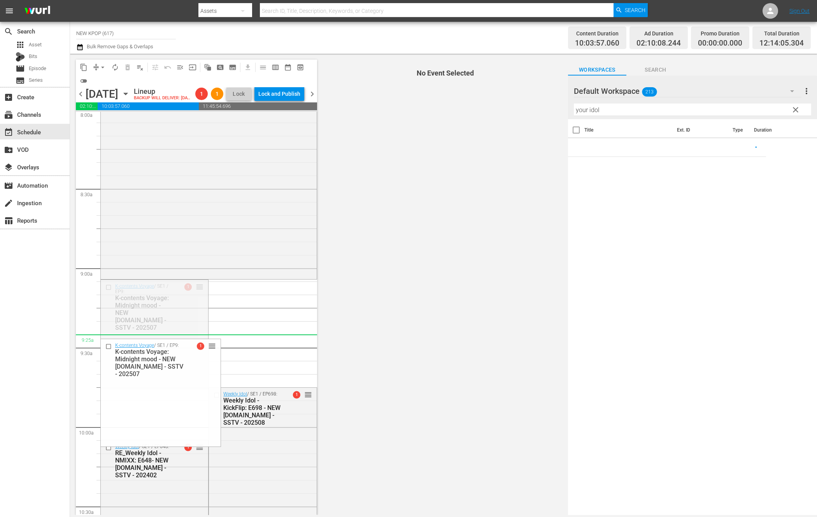
drag, startPoint x: 196, startPoint y: 300, endPoint x: 186, endPoint y: 348, distance: 49.7
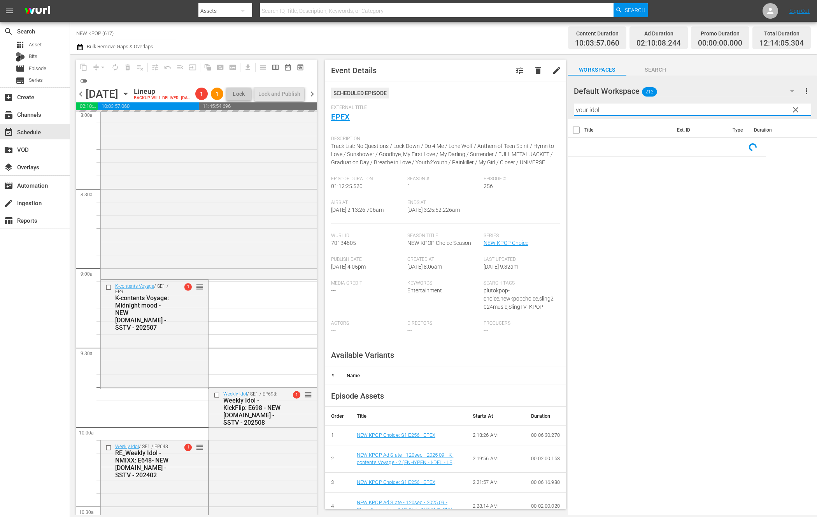
click at [619, 115] on input "your idol" at bounding box center [692, 110] width 237 height 12
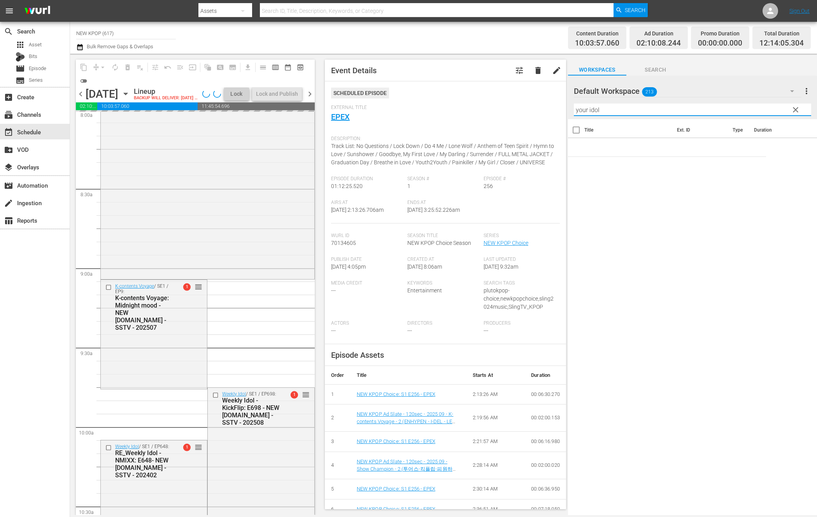
click at [665, 242] on div "Title Ext. ID Type Duration" at bounding box center [692, 317] width 249 height 397
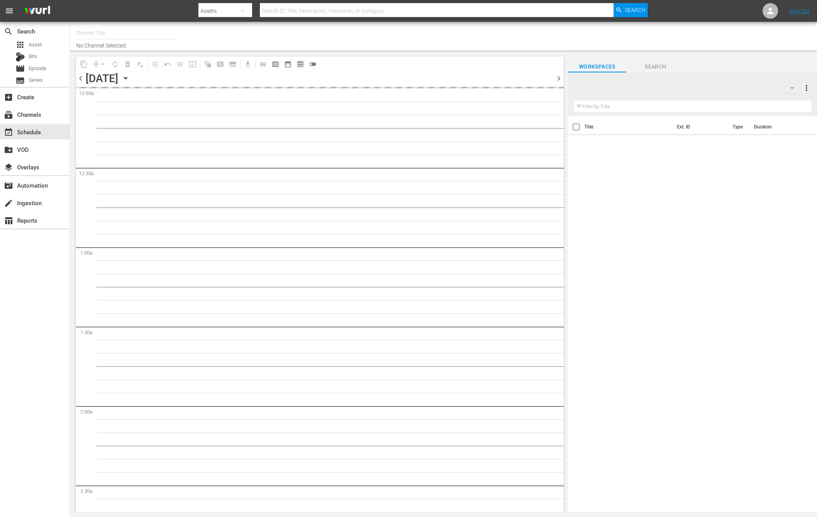
type input "NEW KPOP (617)"
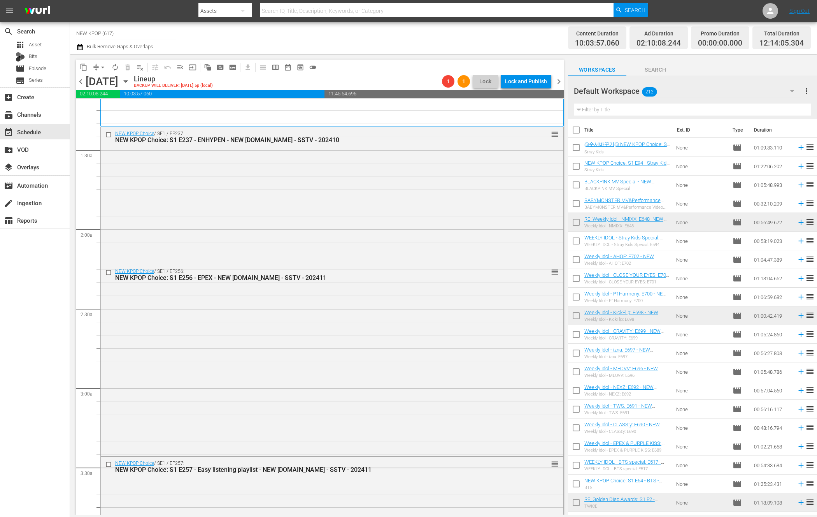
scroll to position [197, 0]
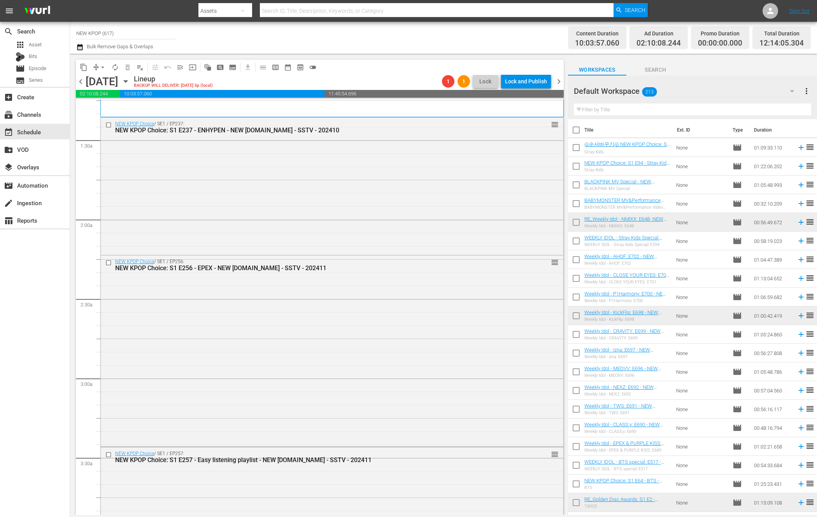
click at [631, 109] on input "text" at bounding box center [692, 110] width 237 height 12
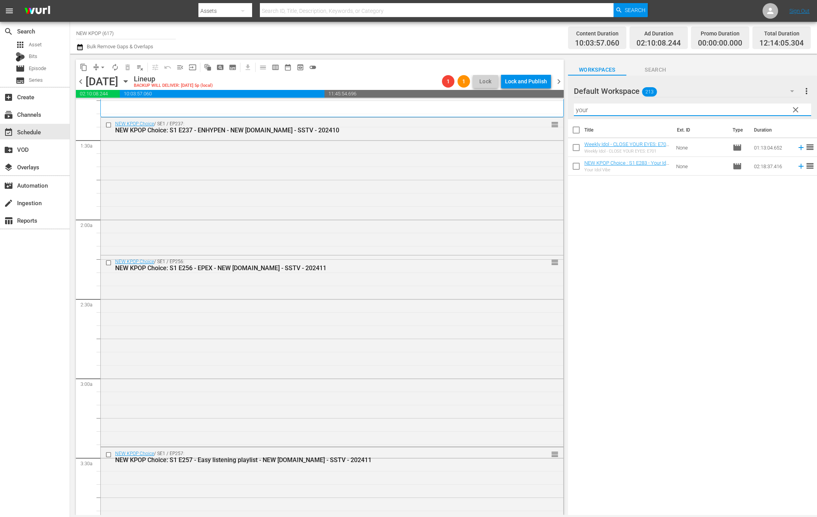
type input "your"
